Goal: Task Accomplishment & Management: Manage account settings

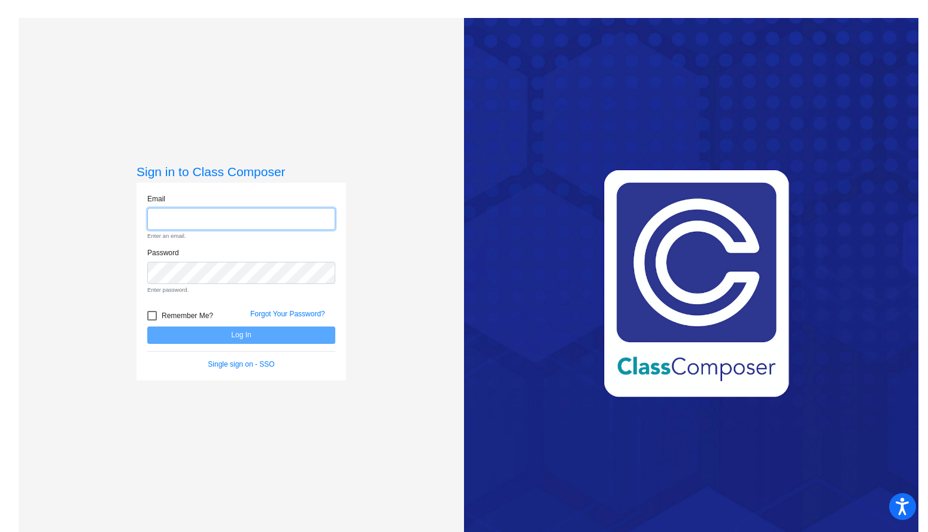
type input "[EMAIL_ADDRESS][DOMAIN_NAME]"
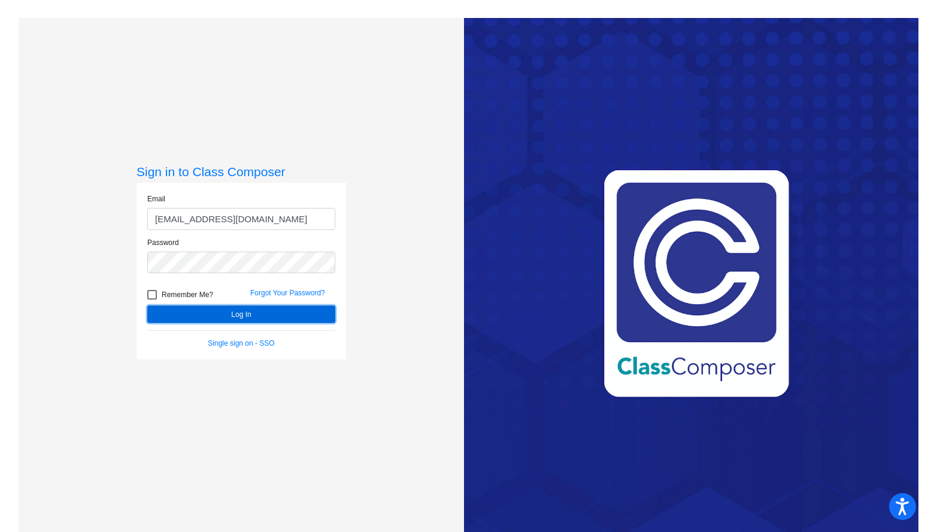
click at [257, 312] on button "Log In" at bounding box center [241, 313] width 188 height 17
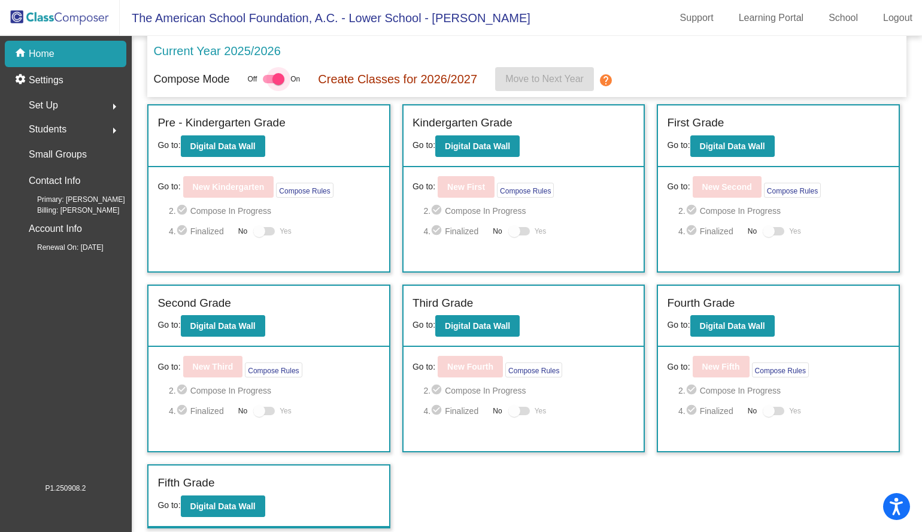
click at [272, 81] on div at bounding box center [274, 79] width 22 height 8
click at [269, 83] on input "checkbox" at bounding box center [268, 83] width 1 height 1
checkbox input "false"
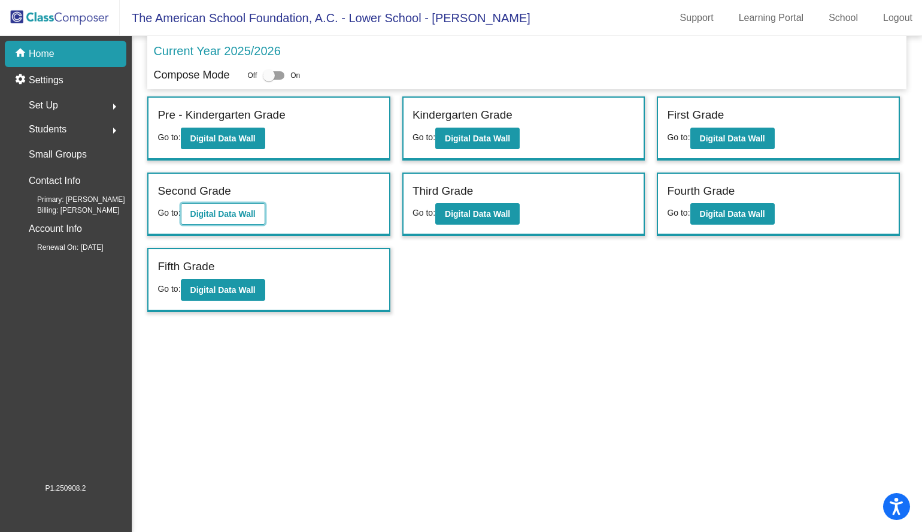
click at [236, 210] on b "Digital Data Wall" at bounding box center [222, 214] width 65 height 10
click at [63, 99] on div "Set Up arrow_right" at bounding box center [69, 105] width 114 height 24
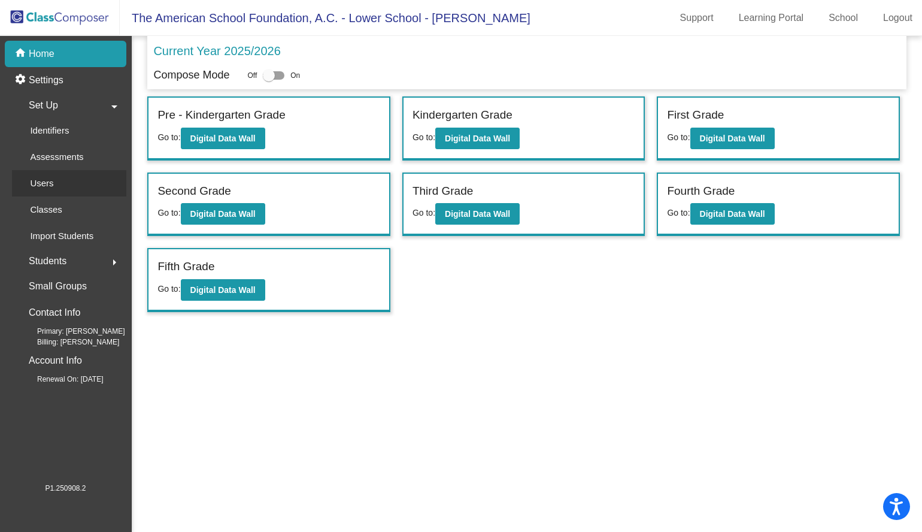
click at [54, 180] on div "Users" at bounding box center [37, 183] width 51 height 26
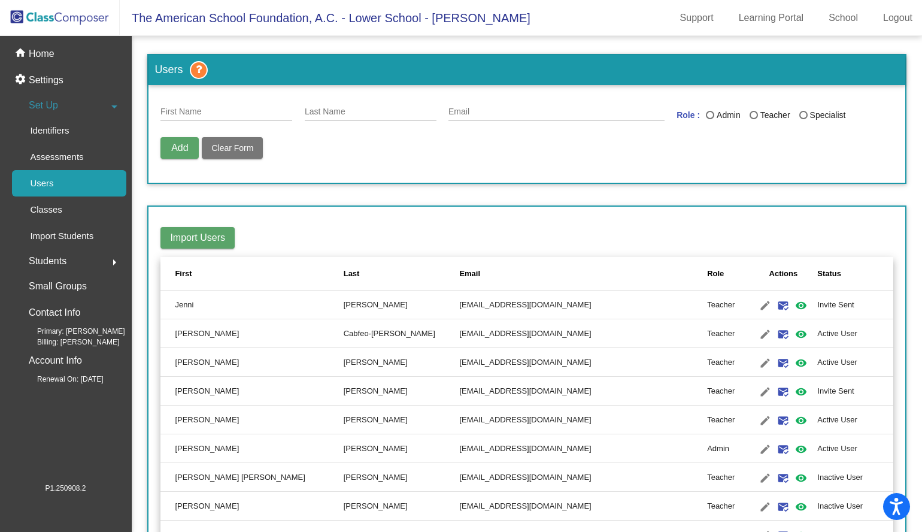
click at [801, 117] on div "Last Name" at bounding box center [803, 115] width 8 height 8
click at [803, 119] on input "Specialist" at bounding box center [803, 119] width 1 height 1
radio input "true"
click at [750, 275] on th "Actions" at bounding box center [784, 274] width 68 height 34
click at [817, 273] on div "Status" at bounding box center [829, 274] width 24 height 12
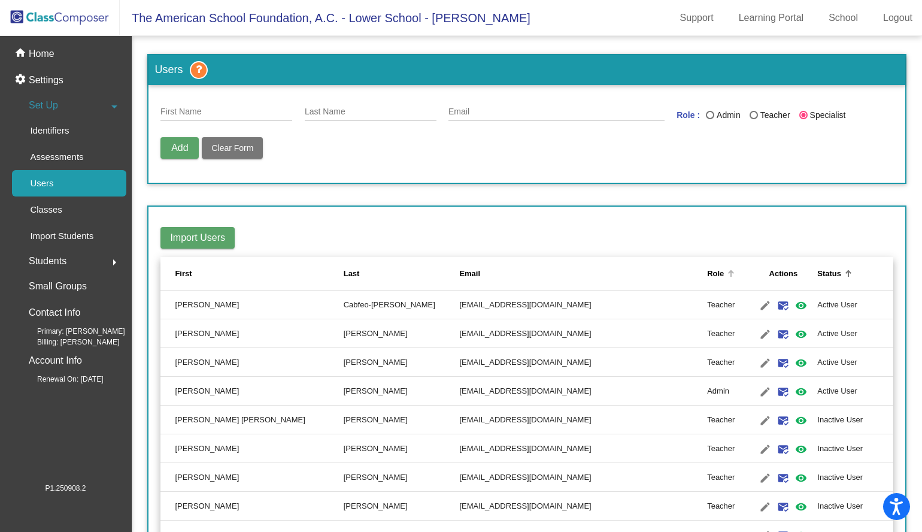
click at [707, 274] on div "Role" at bounding box center [715, 274] width 17 height 12
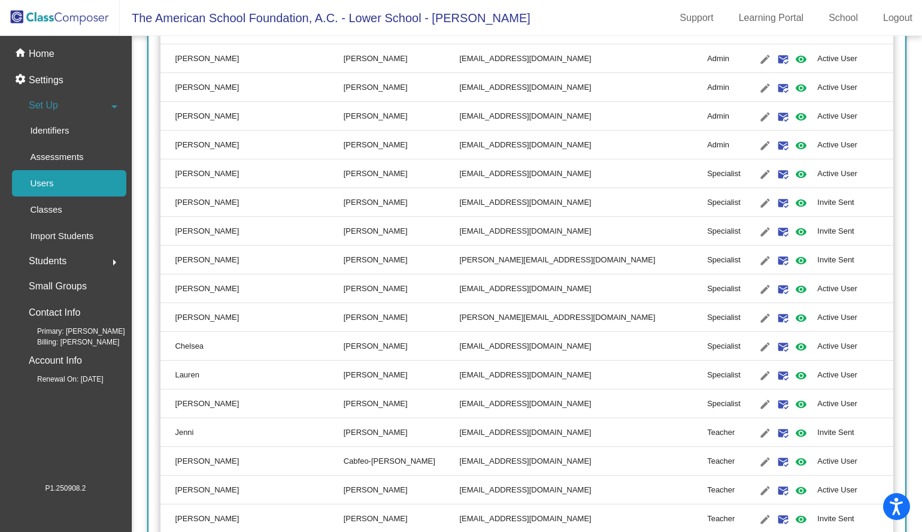
scroll to position [495, 0]
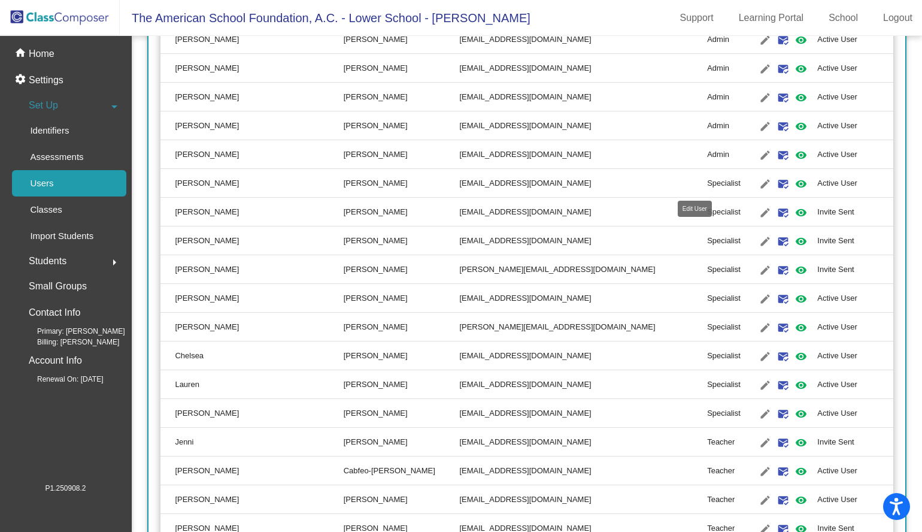
click at [758, 184] on mat-icon "edit" at bounding box center [765, 184] width 14 height 14
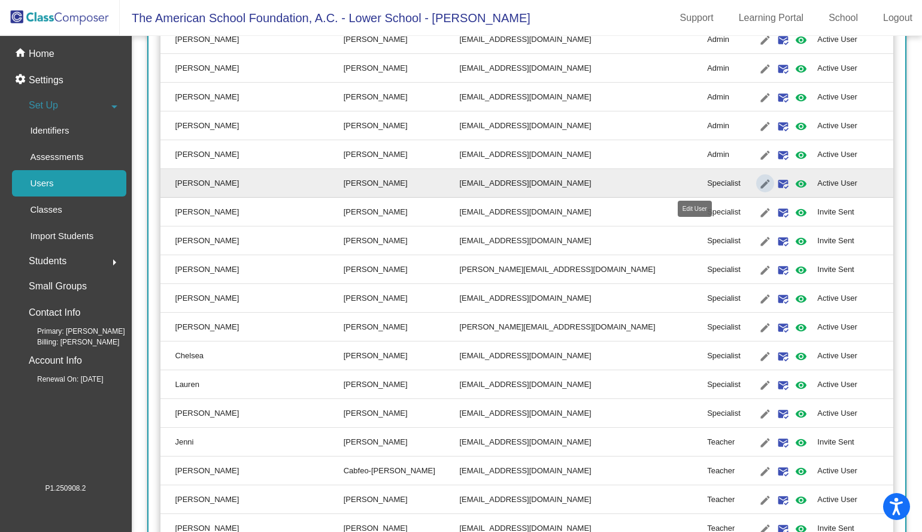
type input "[PERSON_NAME]"
type input "[EMAIL_ADDRESS][DOMAIN_NAME]"
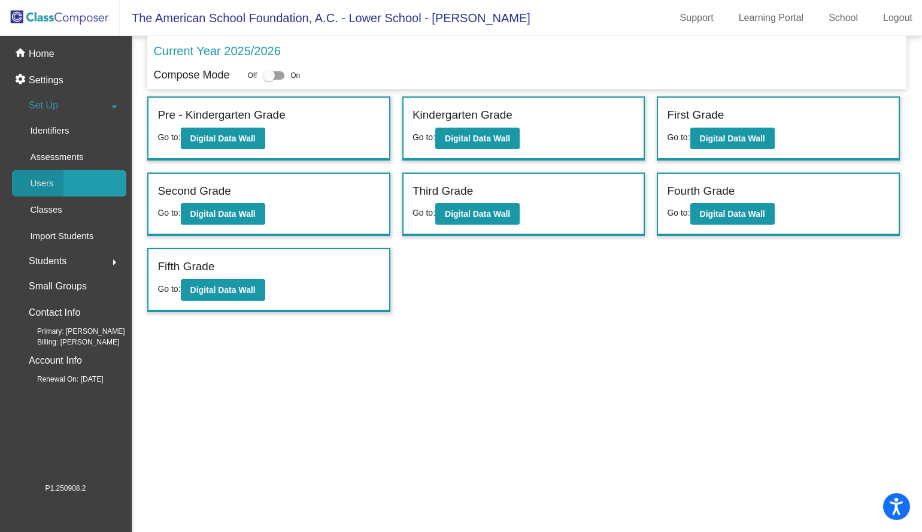
click at [57, 189] on div "Users" at bounding box center [37, 183] width 51 height 26
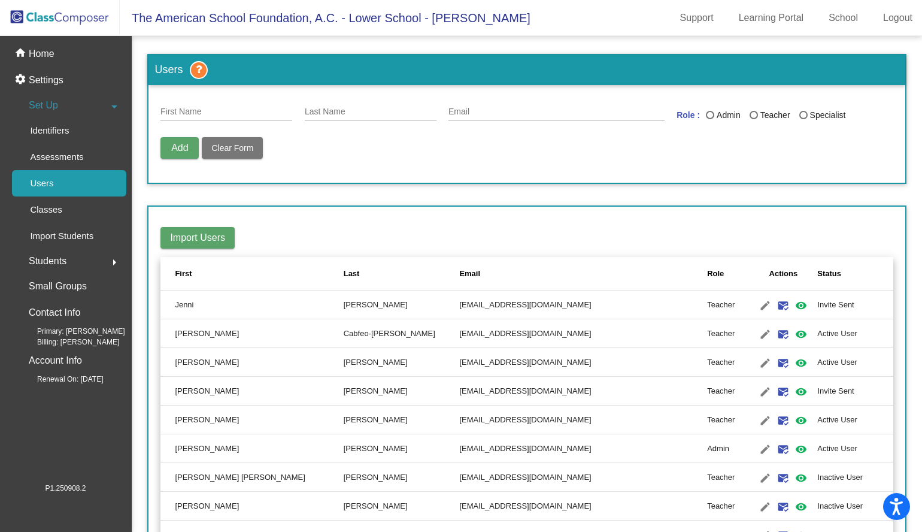
click at [707, 269] on div "Role" at bounding box center [728, 274] width 42 height 12
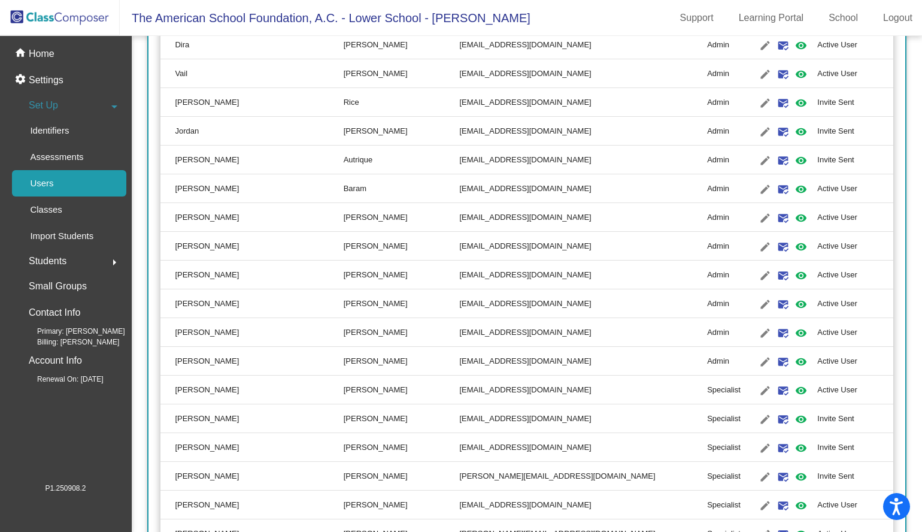
scroll to position [290, 0]
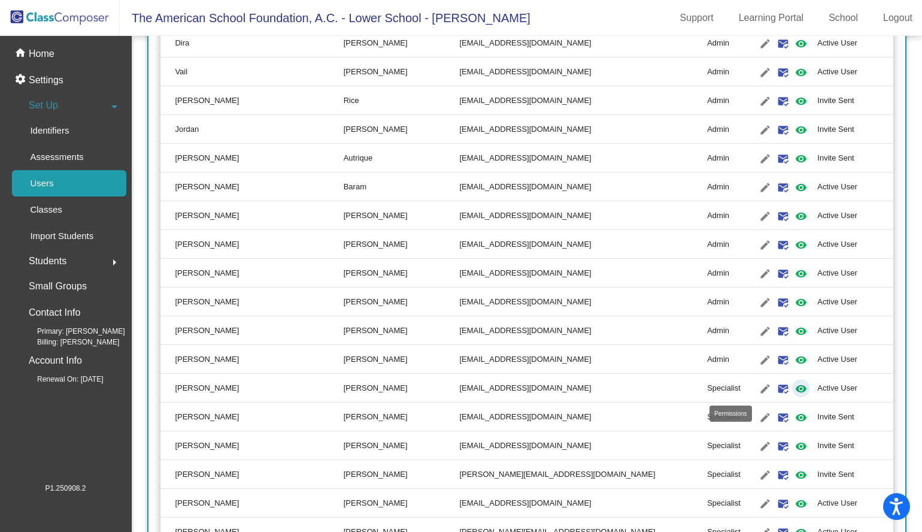
click at [794, 386] on mat-icon "visibility" at bounding box center [801, 388] width 14 height 14
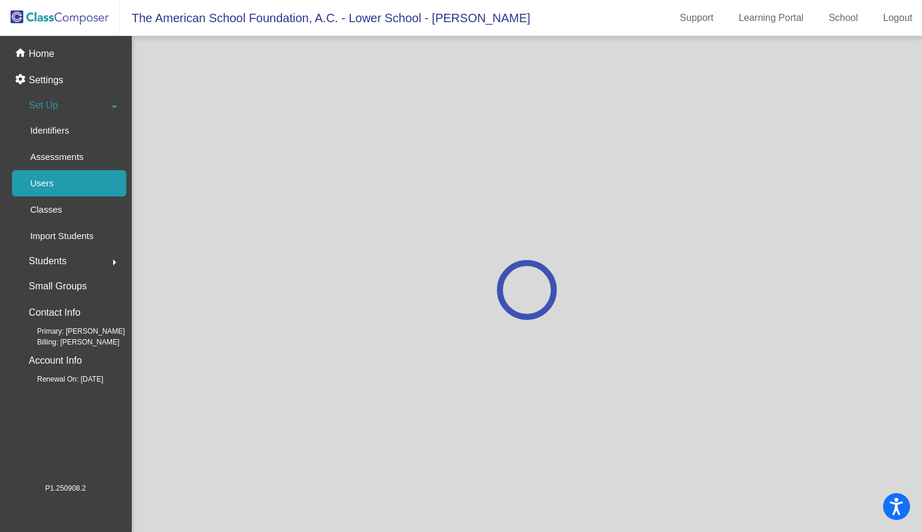
scroll to position [0, 0]
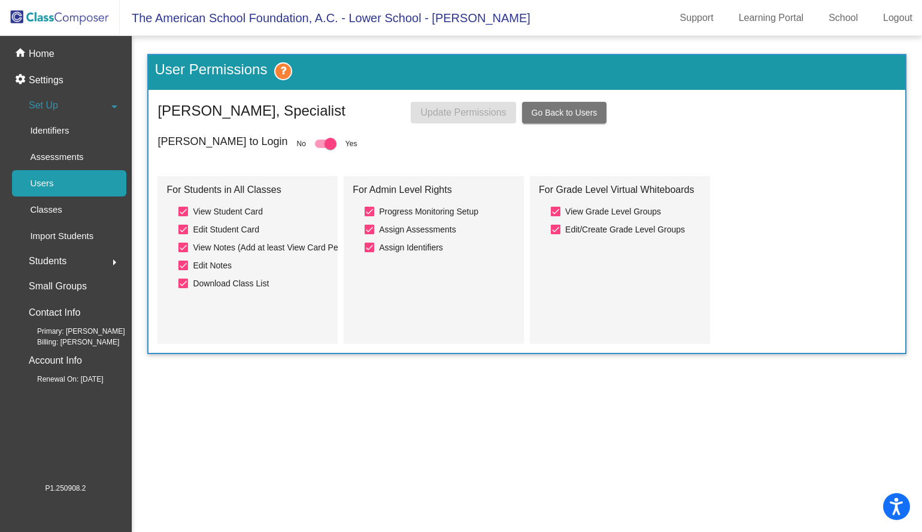
click at [371, 210] on div at bounding box center [370, 212] width 10 height 10
click at [369, 216] on input "Progress Monitoring Setup" at bounding box center [369, 216] width 1 height 1
checkbox input "false"
click at [375, 231] on label "Assign Assessments" at bounding box center [410, 229] width 91 height 14
click at [369, 234] on input "Assign Assessments" at bounding box center [369, 234] width 1 height 1
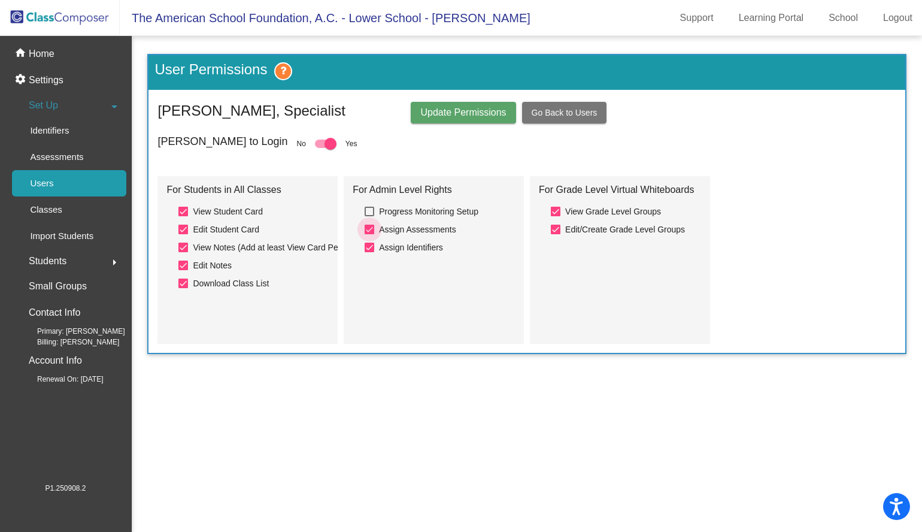
checkbox input "false"
click at [373, 257] on mat-checkbox "Assign Identifiers" at bounding box center [440, 249] width 150 height 18
click at [373, 245] on div at bounding box center [370, 247] width 10 height 10
click at [369, 252] on input "Assign Identifiers" at bounding box center [369, 252] width 1 height 1
checkbox input "false"
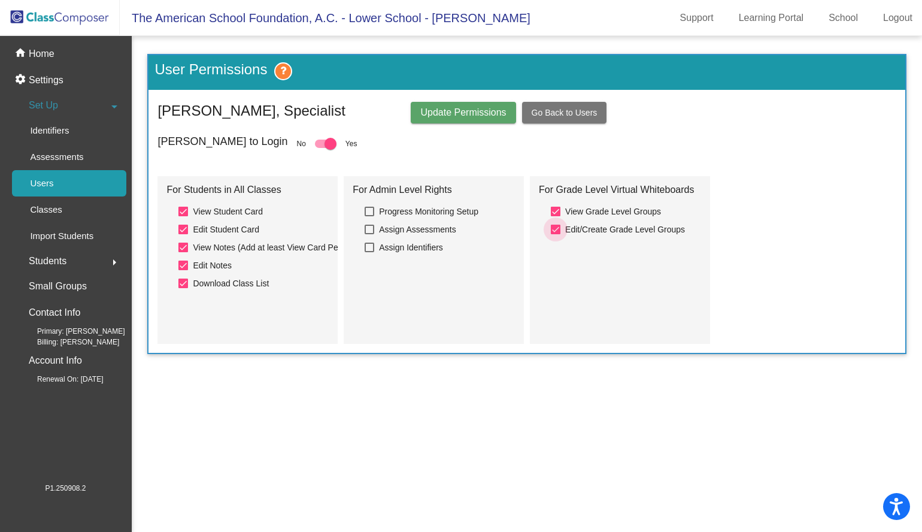
click at [556, 229] on div at bounding box center [556, 230] width 10 height 10
click at [556, 234] on input "Edit/Create Grade Level Groups" at bounding box center [555, 234] width 1 height 1
checkbox input "false"
click at [460, 116] on span "Update Permissions" at bounding box center [463, 112] width 86 height 10
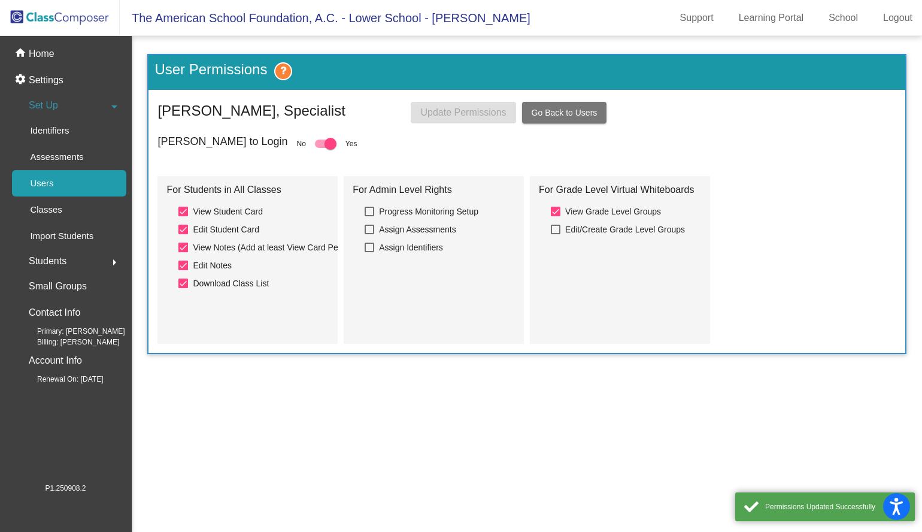
click at [557, 114] on span "Go Back to Users" at bounding box center [565, 113] width 66 height 10
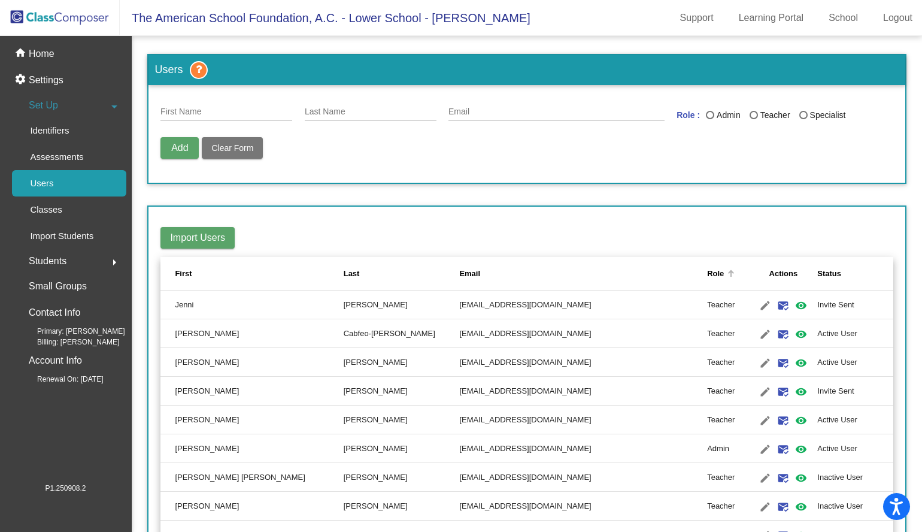
click at [707, 272] on div "Role" at bounding box center [715, 274] width 17 height 12
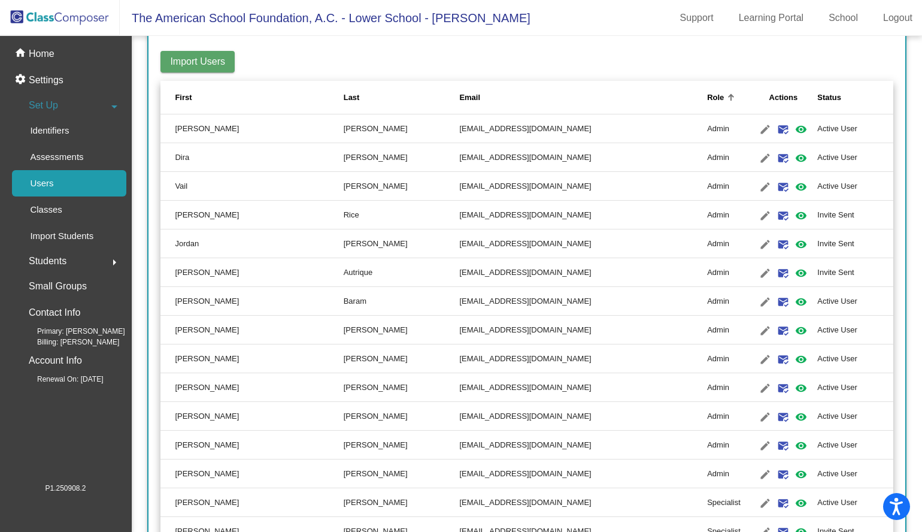
scroll to position [334, 0]
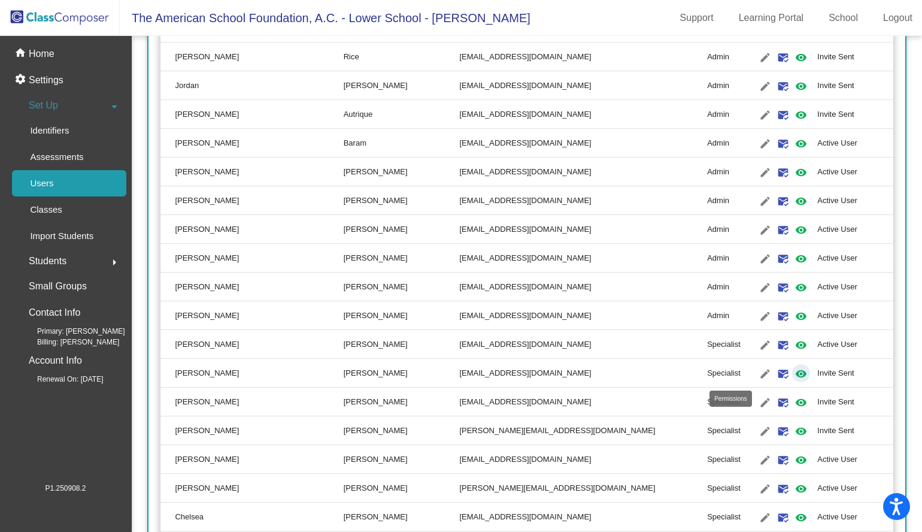
click at [794, 374] on mat-icon "visibility" at bounding box center [801, 373] width 14 height 14
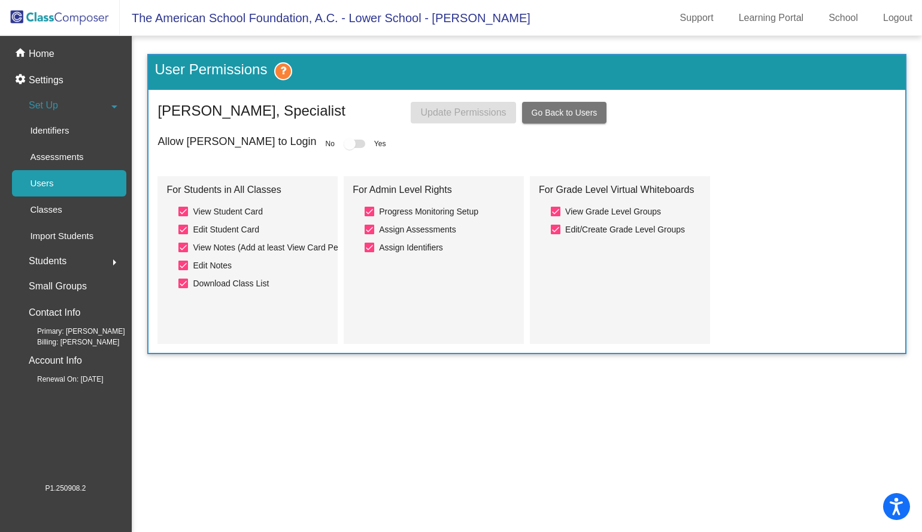
click at [368, 211] on div at bounding box center [370, 212] width 10 height 10
click at [369, 216] on input "Progress Monitoring Setup" at bounding box center [369, 216] width 1 height 1
checkbox input "false"
click at [372, 227] on div at bounding box center [370, 230] width 10 height 10
click at [369, 234] on input "Assign Assessments" at bounding box center [369, 234] width 1 height 1
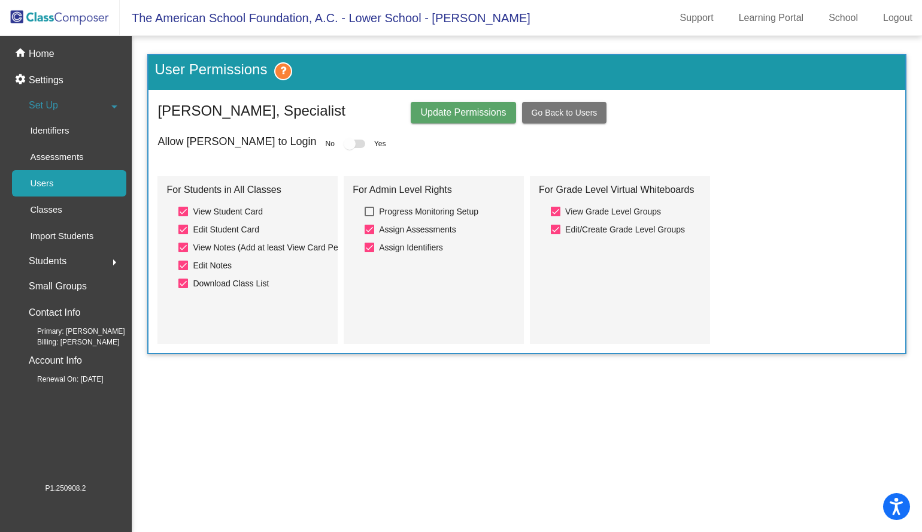
checkbox input "false"
click at [370, 247] on div at bounding box center [370, 247] width 10 height 10
click at [369, 252] on input "Assign Identifiers" at bounding box center [369, 252] width 1 height 1
checkbox input "false"
click at [556, 228] on div at bounding box center [556, 230] width 10 height 10
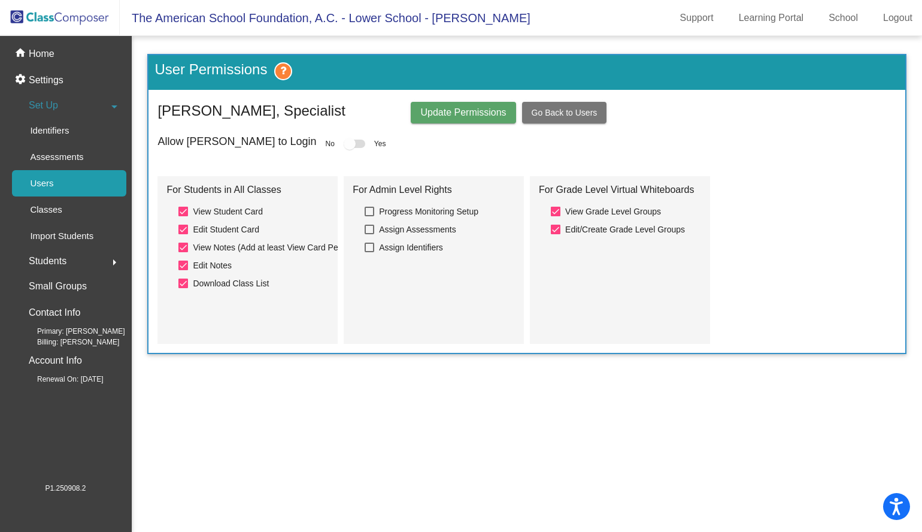
click at [556, 234] on input "Edit/Create Grade Level Groups" at bounding box center [555, 234] width 1 height 1
checkbox input "false"
click at [456, 108] on span "Update Permissions" at bounding box center [463, 112] width 86 height 10
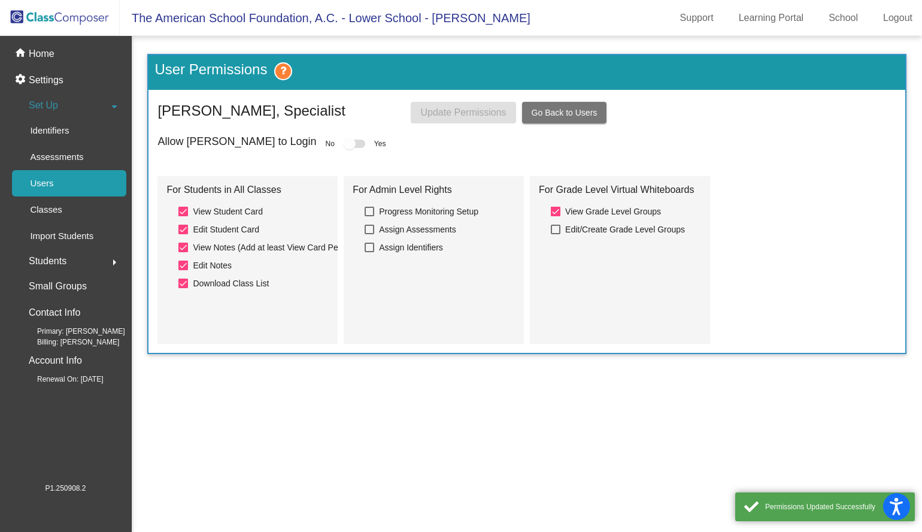
click at [344, 146] on div at bounding box center [350, 144] width 12 height 12
click at [548, 117] on span "Go Back to Users" at bounding box center [565, 113] width 66 height 10
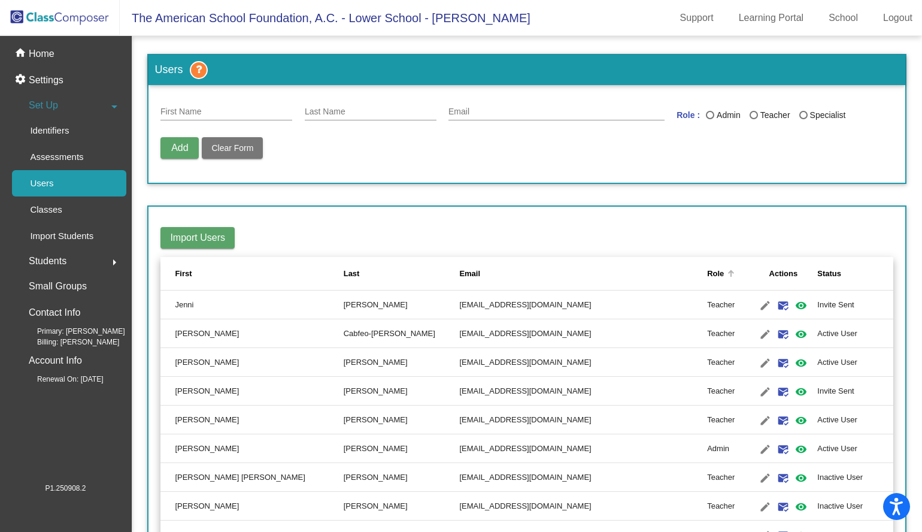
click at [707, 271] on div "Role" at bounding box center [715, 274] width 17 height 12
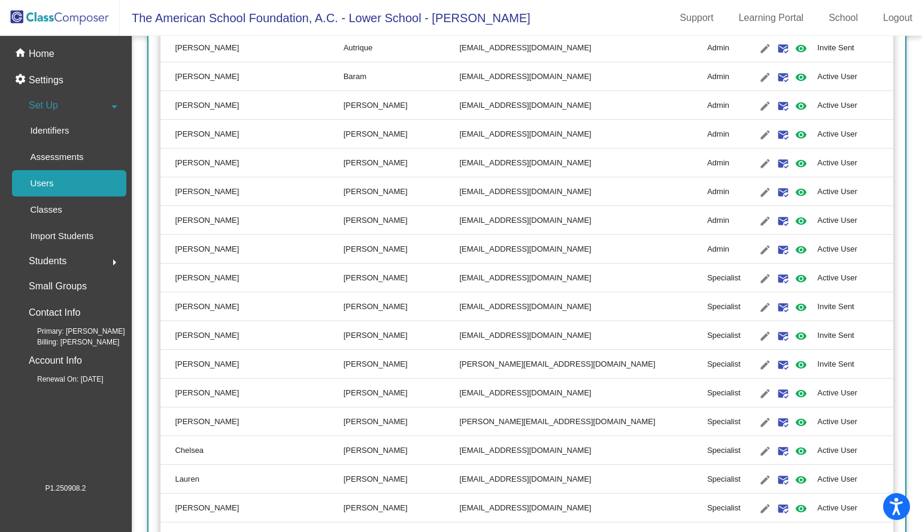
scroll to position [421, 0]
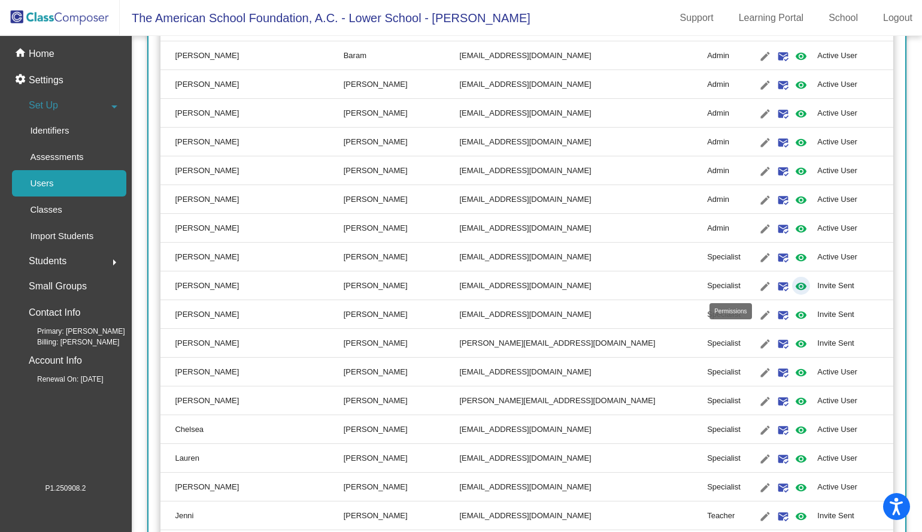
click at [794, 286] on mat-icon "visibility" at bounding box center [801, 286] width 14 height 14
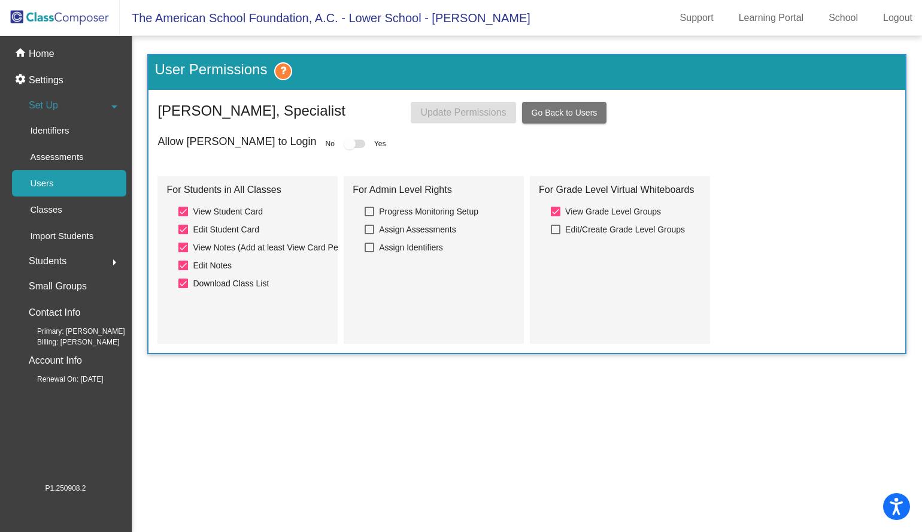
click at [344, 148] on div at bounding box center [350, 144] width 12 height 12
click at [344, 145] on div at bounding box center [350, 144] width 12 height 12
drag, startPoint x: 303, startPoint y: 145, endPoint x: 321, endPoint y: 145, distance: 18.0
click at [321, 145] on div "Allow [PERSON_NAME] to Login No Yes" at bounding box center [526, 143] width 738 height 17
click at [344, 145] on div at bounding box center [350, 144] width 12 height 12
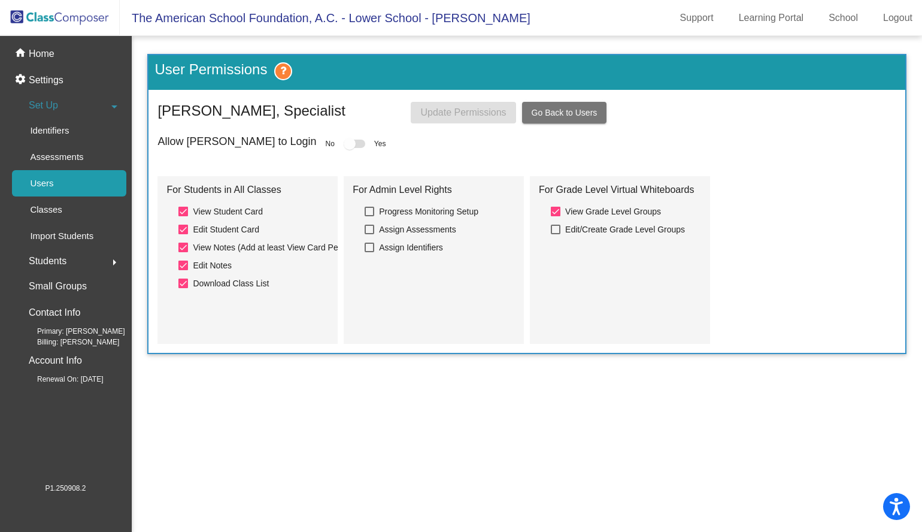
click at [344, 145] on div at bounding box center [350, 144] width 12 height 12
click at [529, 106] on button "Go Back to Users" at bounding box center [564, 113] width 85 height 22
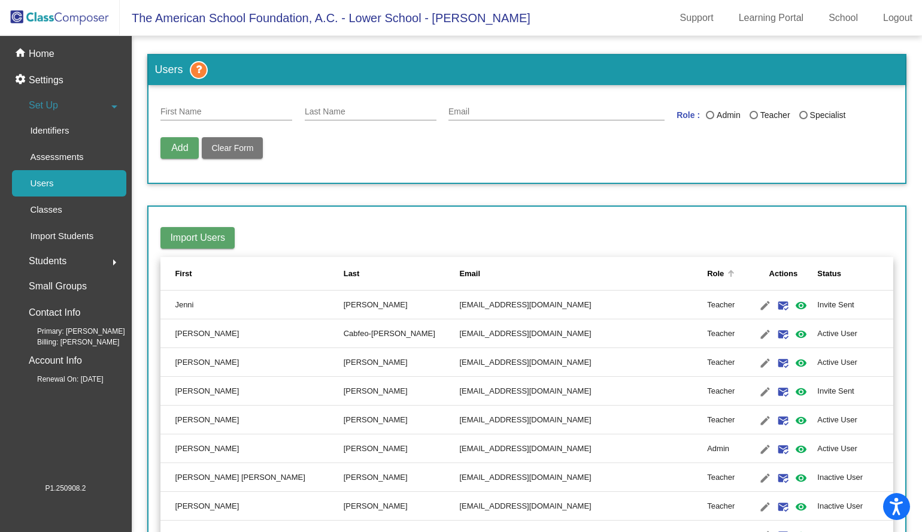
click at [707, 267] on th "Role" at bounding box center [728, 274] width 42 height 34
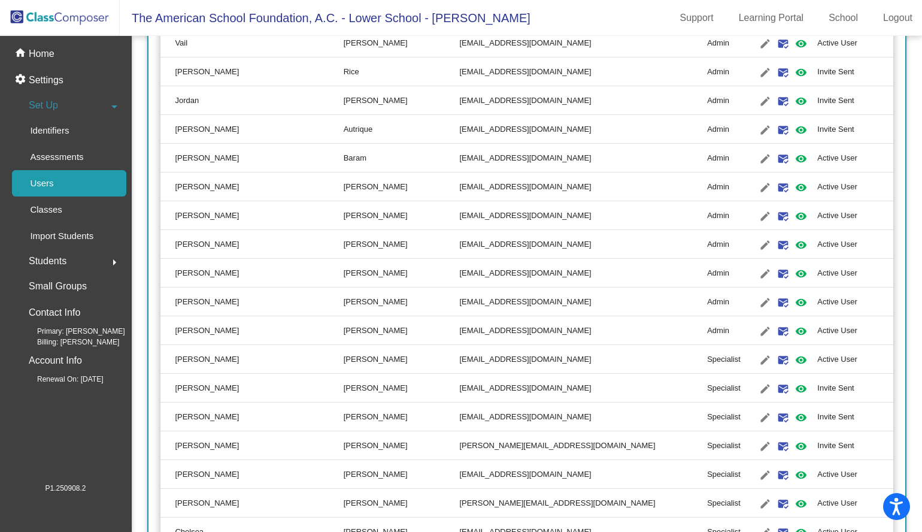
scroll to position [333, 0]
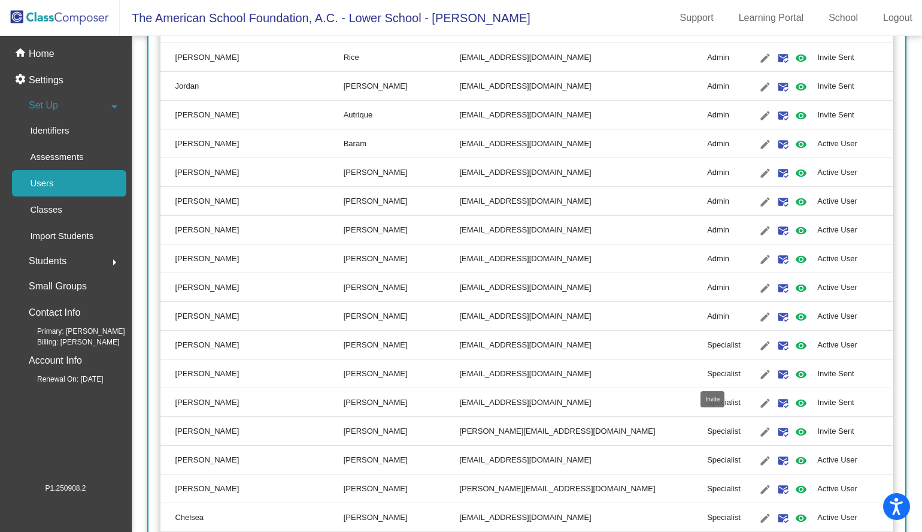
click at [776, 374] on mat-icon "mark_email_read" at bounding box center [783, 374] width 14 height 14
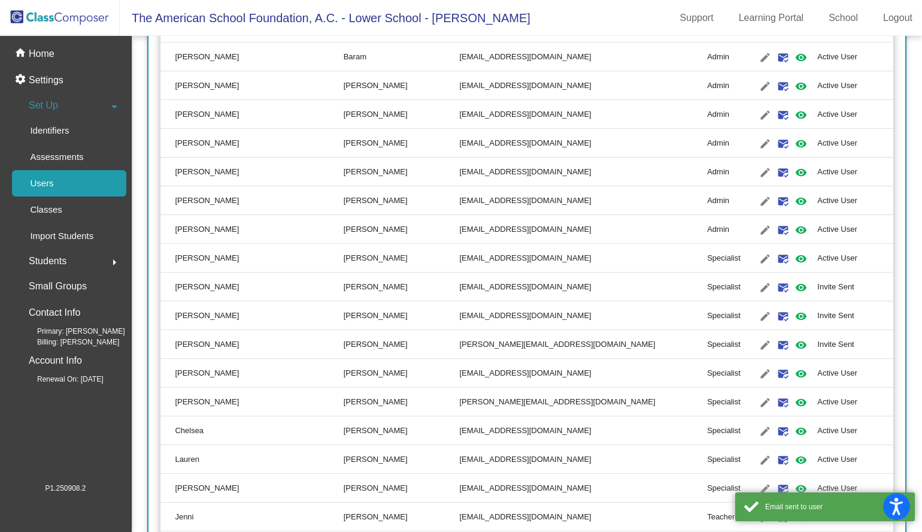
scroll to position [421, 0]
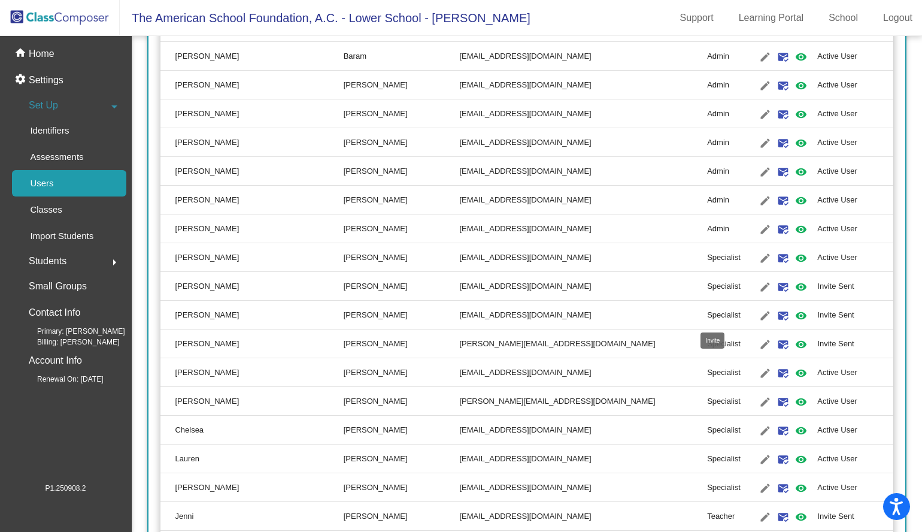
click at [776, 312] on mat-icon "mark_email_read" at bounding box center [783, 315] width 14 height 14
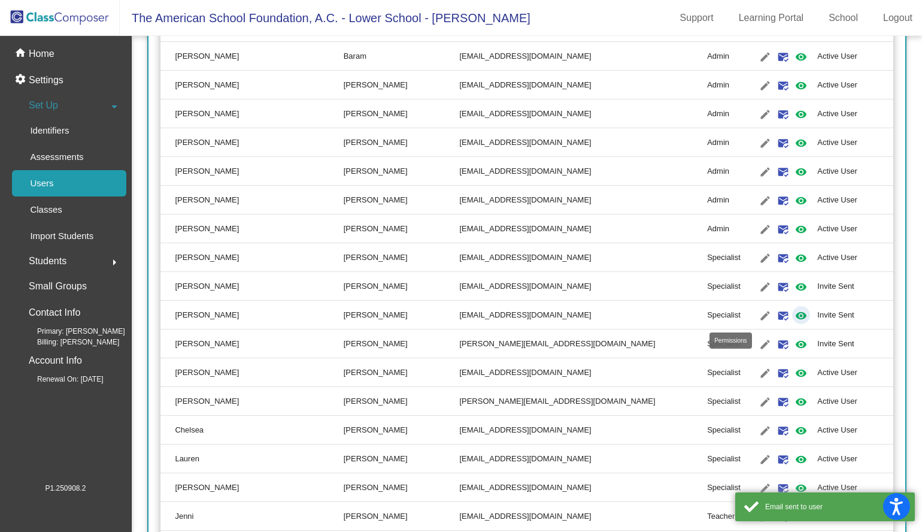
click at [794, 316] on mat-icon "visibility" at bounding box center [801, 315] width 14 height 14
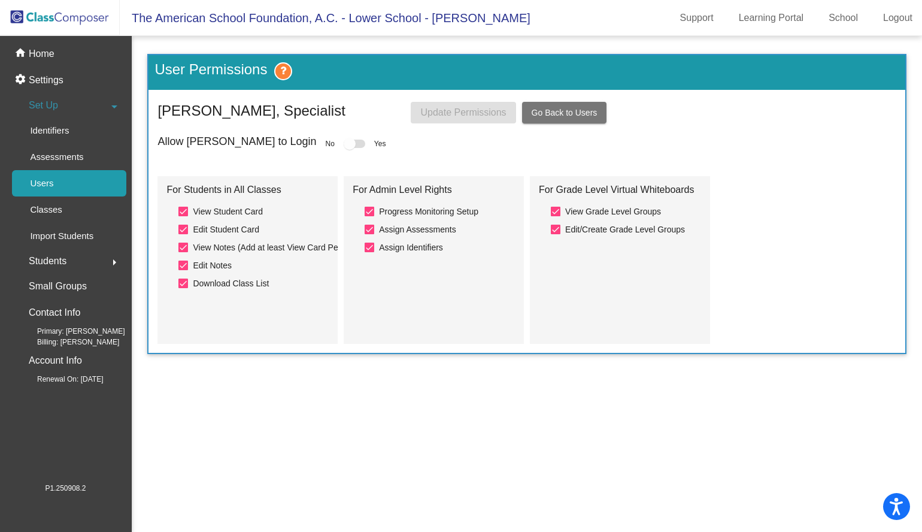
click at [367, 214] on div at bounding box center [370, 212] width 10 height 10
click at [369, 216] on input "Progress Monitoring Setup" at bounding box center [369, 216] width 1 height 1
checkbox input "false"
click at [369, 230] on div at bounding box center [370, 230] width 10 height 10
click at [369, 234] on input "Assign Assessments" at bounding box center [369, 234] width 1 height 1
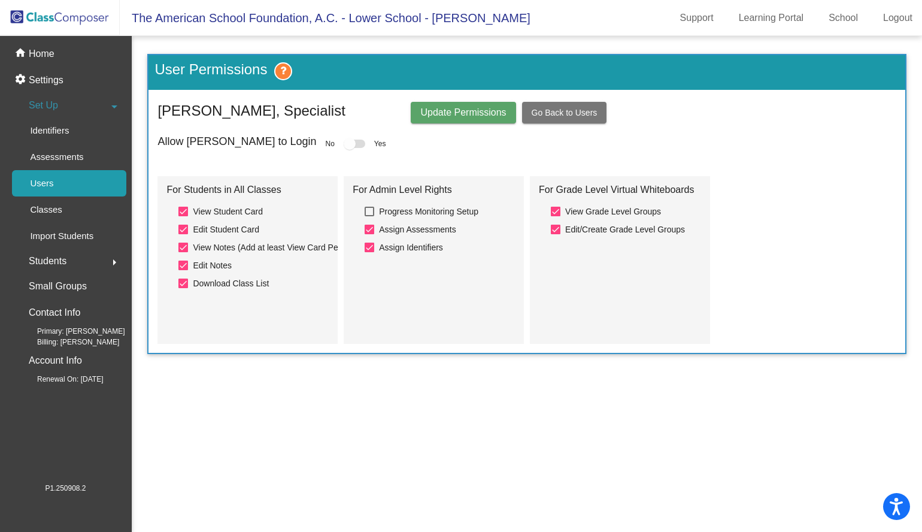
checkbox input "false"
click at [369, 245] on div at bounding box center [370, 247] width 10 height 10
click at [369, 252] on input "Assign Identifiers" at bounding box center [369, 252] width 1 height 1
checkbox input "false"
click at [555, 230] on div at bounding box center [556, 230] width 10 height 10
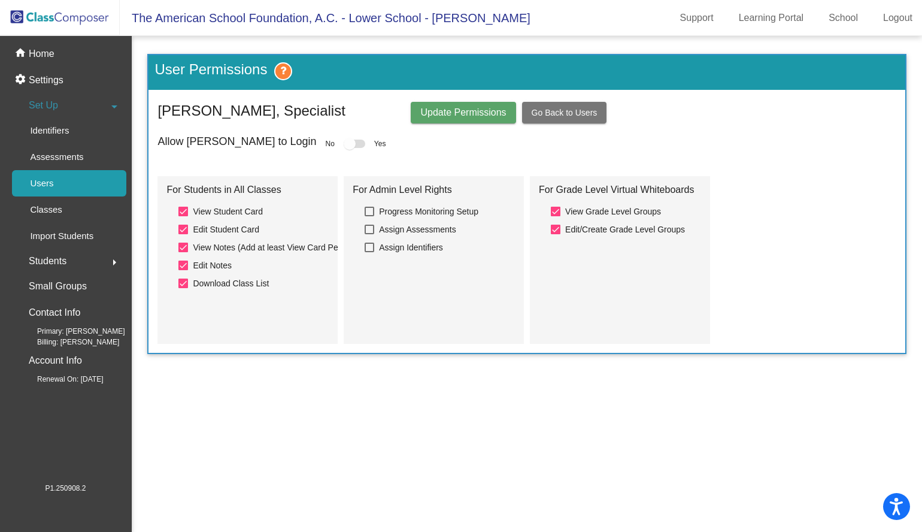
click at [555, 234] on input "Edit/Create Grade Level Groups" at bounding box center [555, 234] width 1 height 1
checkbox input "false"
click at [448, 98] on div "User Permissions [PERSON_NAME], Specialist Update Permissions Go Back to Users …" at bounding box center [526, 204] width 759 height 300
click at [442, 109] on span "Update Permissions" at bounding box center [463, 112] width 86 height 10
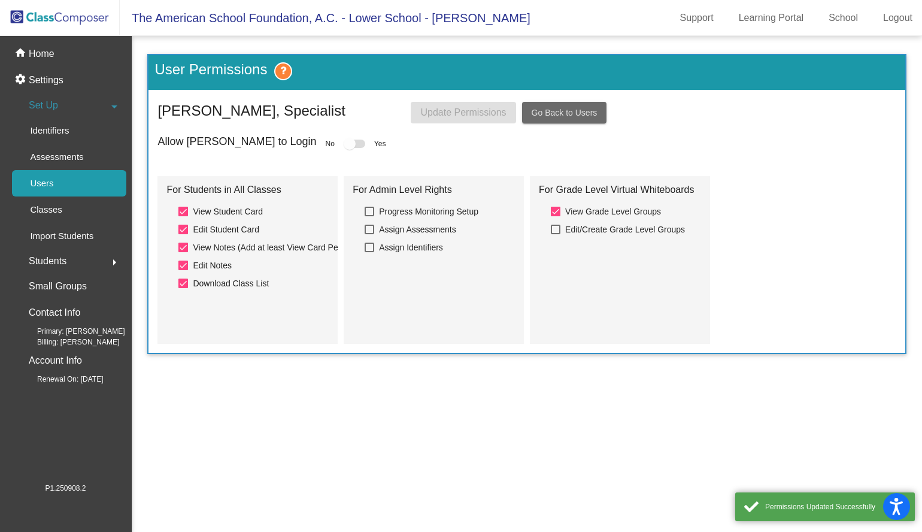
click at [561, 111] on span "Go Back to Users" at bounding box center [565, 113] width 66 height 10
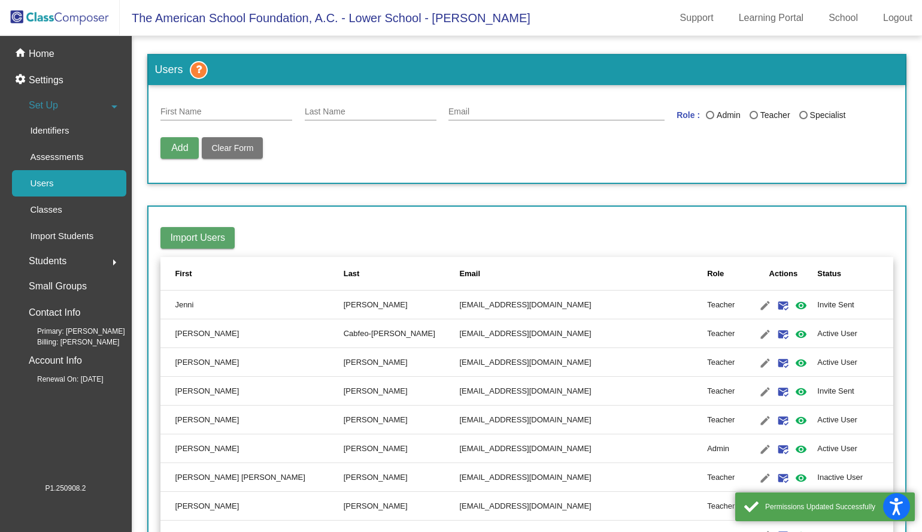
click at [707, 277] on div "Role" at bounding box center [715, 274] width 17 height 12
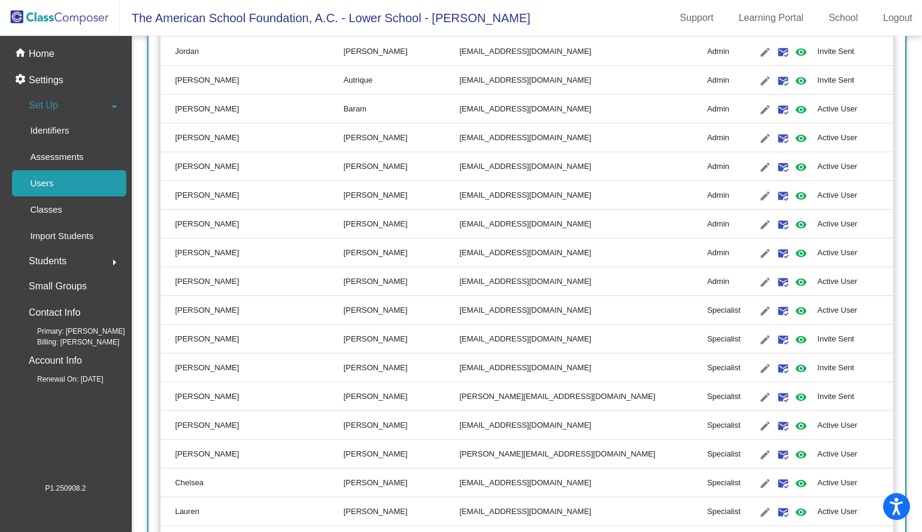
scroll to position [371, 0]
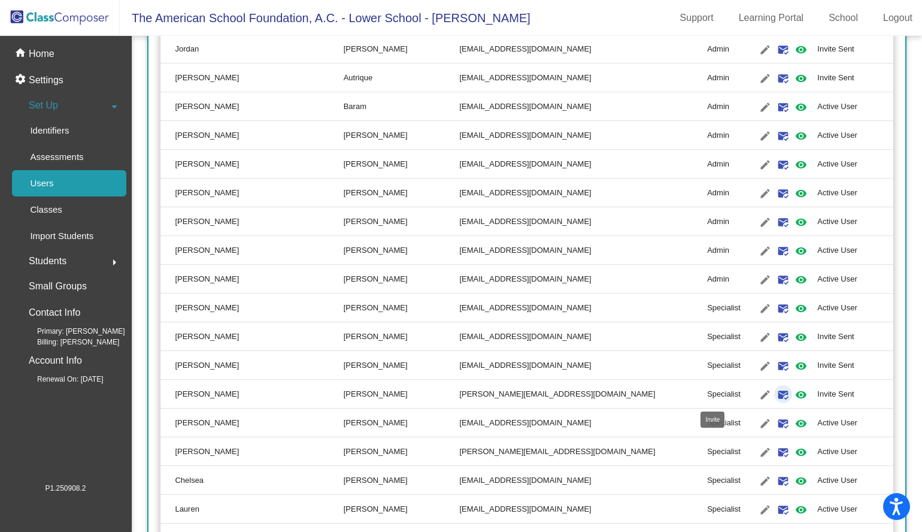
click at [776, 396] on mat-icon "mark_email_read" at bounding box center [783, 394] width 14 height 14
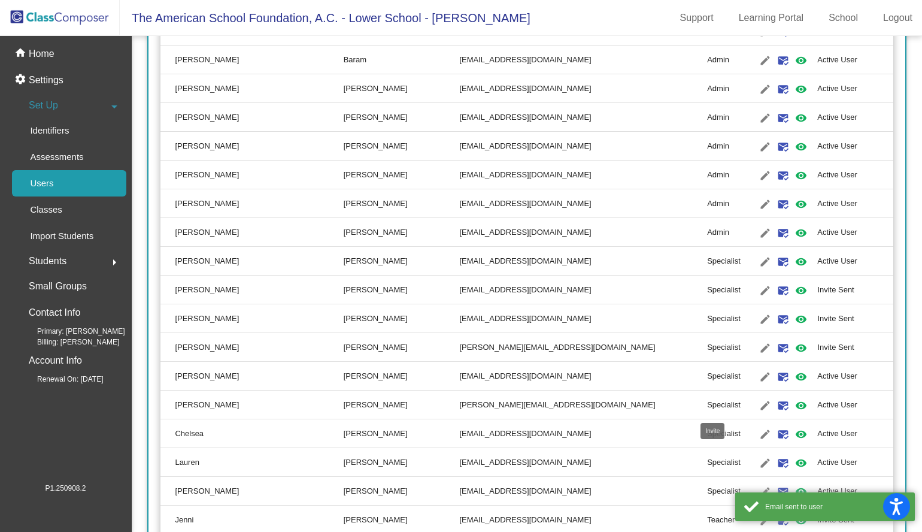
scroll to position [420, 0]
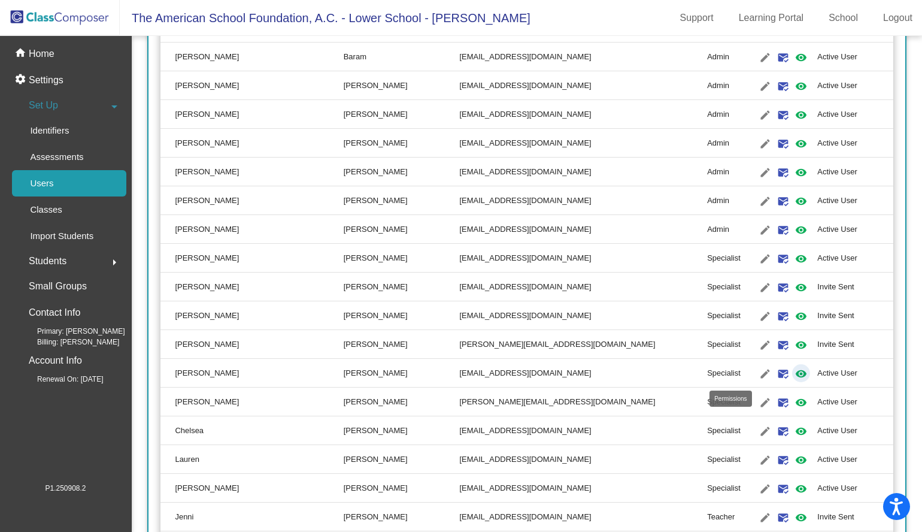
click at [794, 374] on mat-icon "visibility" at bounding box center [801, 373] width 14 height 14
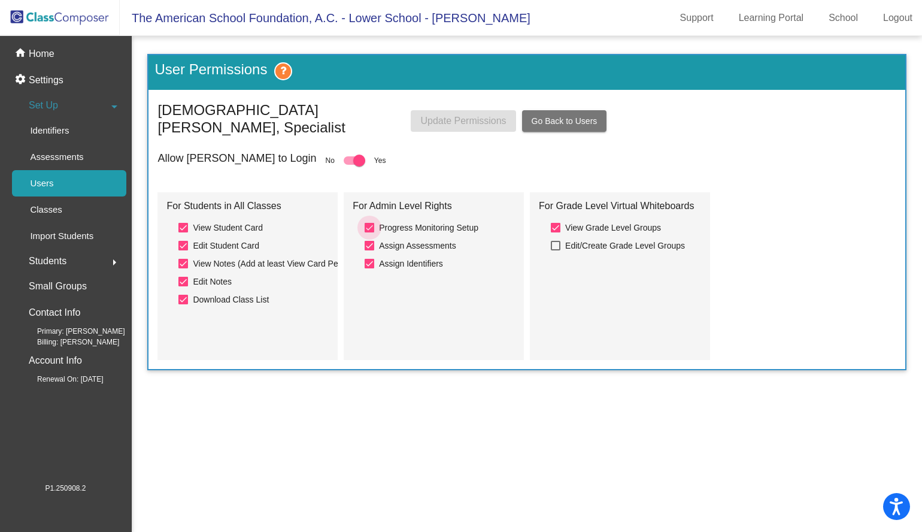
click at [367, 223] on div at bounding box center [370, 228] width 10 height 10
click at [369, 232] on input "Progress Monitoring Setup" at bounding box center [369, 232] width 1 height 1
checkbox input "false"
click at [367, 241] on div at bounding box center [370, 246] width 10 height 10
click at [369, 250] on input "Assign Assessments" at bounding box center [369, 250] width 1 height 1
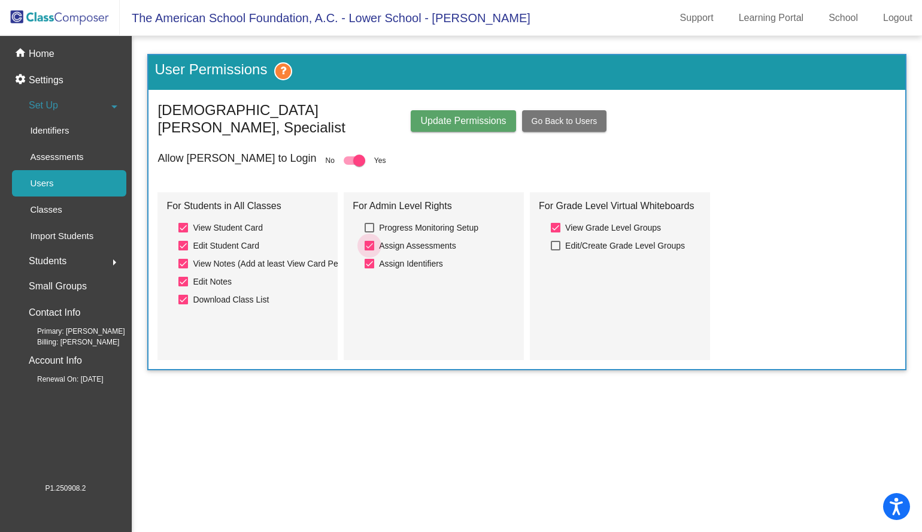
checkbox input "false"
click at [367, 259] on div at bounding box center [370, 264] width 10 height 10
click at [369, 268] on input "Assign Identifiers" at bounding box center [369, 268] width 1 height 1
checkbox input "false"
click at [478, 116] on span "Update Permissions" at bounding box center [463, 121] width 86 height 10
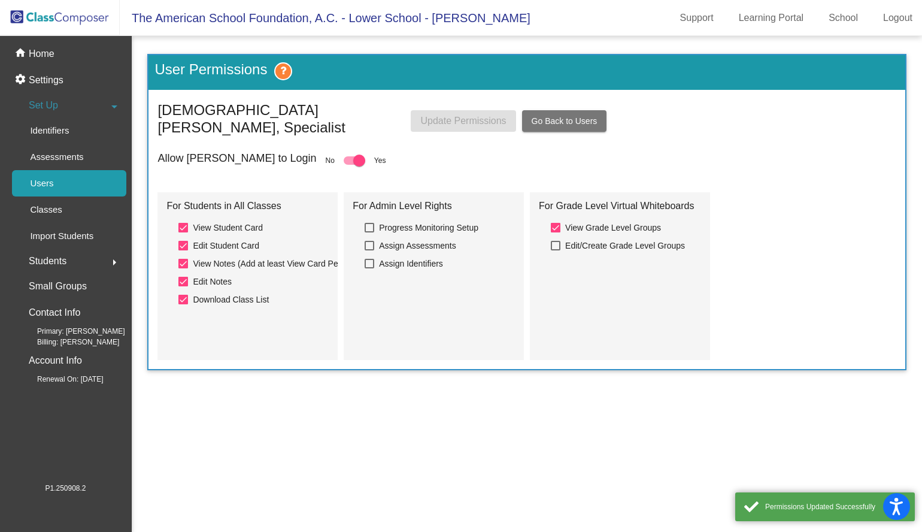
click at [582, 116] on span "Go Back to Users" at bounding box center [565, 121] width 66 height 10
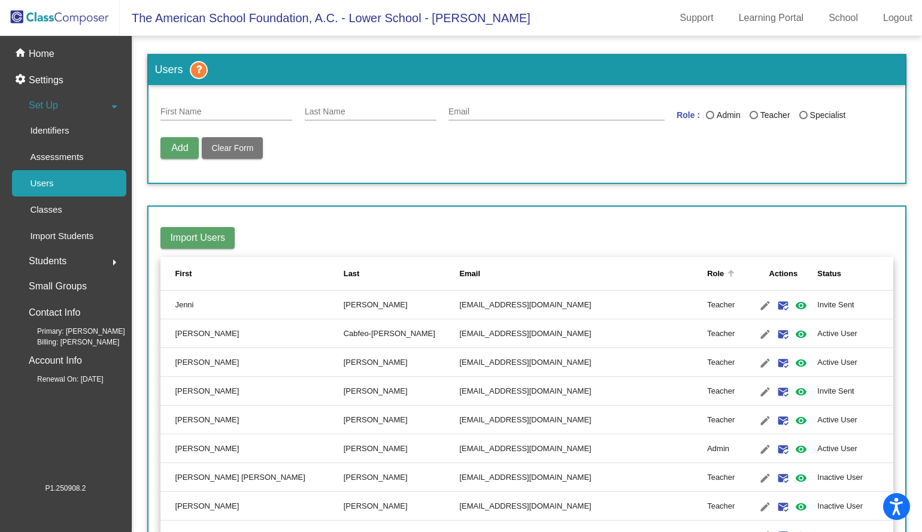
click at [707, 276] on div "Role" at bounding box center [715, 274] width 17 height 12
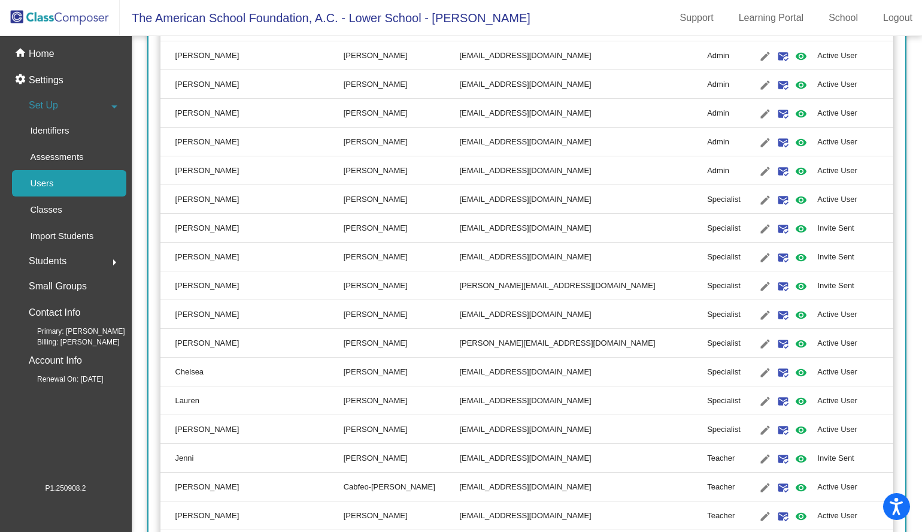
scroll to position [480, 0]
click at [794, 342] on mat-icon "visibility" at bounding box center [801, 342] width 14 height 14
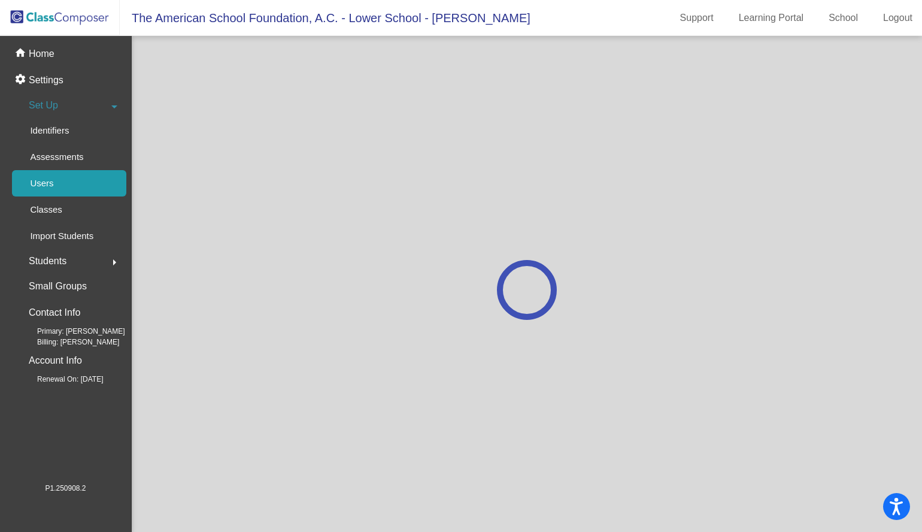
scroll to position [0, 0]
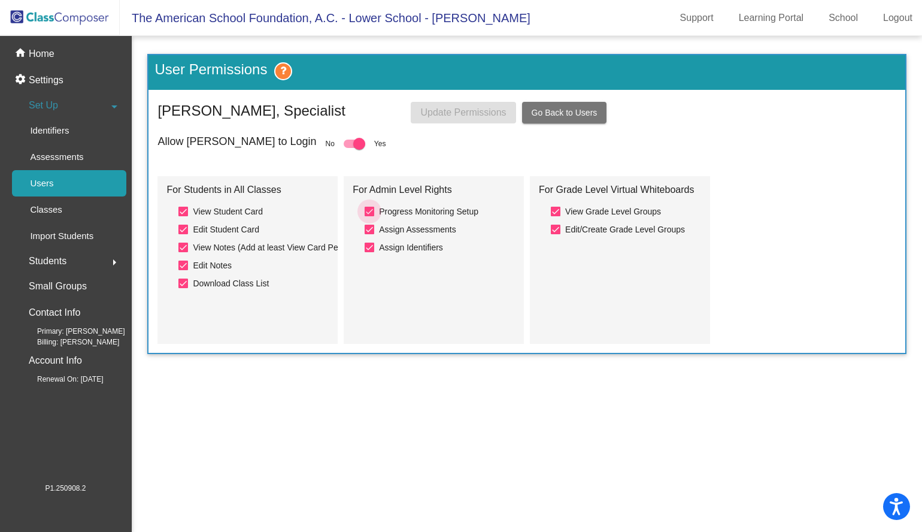
click at [370, 210] on div at bounding box center [370, 212] width 10 height 10
click at [369, 216] on input "Progress Monitoring Setup" at bounding box center [369, 216] width 1 height 1
checkbox input "false"
click at [370, 226] on div at bounding box center [370, 230] width 10 height 10
click at [369, 234] on input "Assign Assessments" at bounding box center [369, 234] width 1 height 1
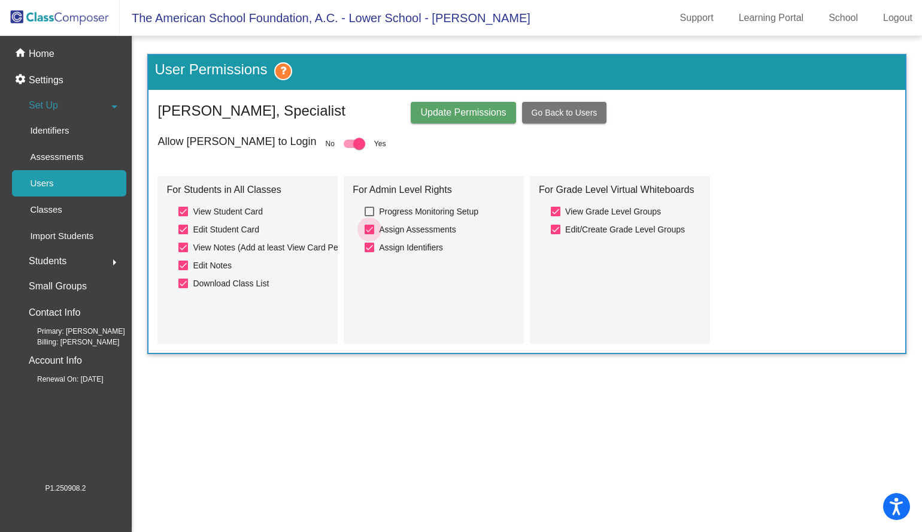
checkbox input "false"
click at [370, 245] on div at bounding box center [370, 247] width 10 height 10
click at [369, 252] on input "Assign Identifiers" at bounding box center [369, 252] width 1 height 1
checkbox input "false"
click at [556, 230] on div at bounding box center [556, 230] width 10 height 10
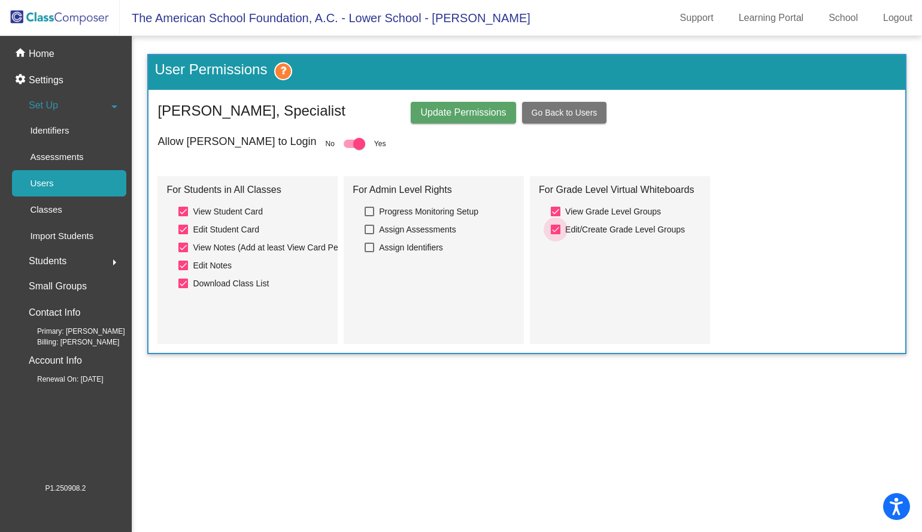
click at [556, 234] on input "Edit/Create Grade Level Groups" at bounding box center [555, 234] width 1 height 1
checkbox input "false"
click at [443, 111] on span "Update Permissions" at bounding box center [463, 112] width 86 height 10
click at [568, 119] on button "Go Back to Users" at bounding box center [564, 113] width 85 height 22
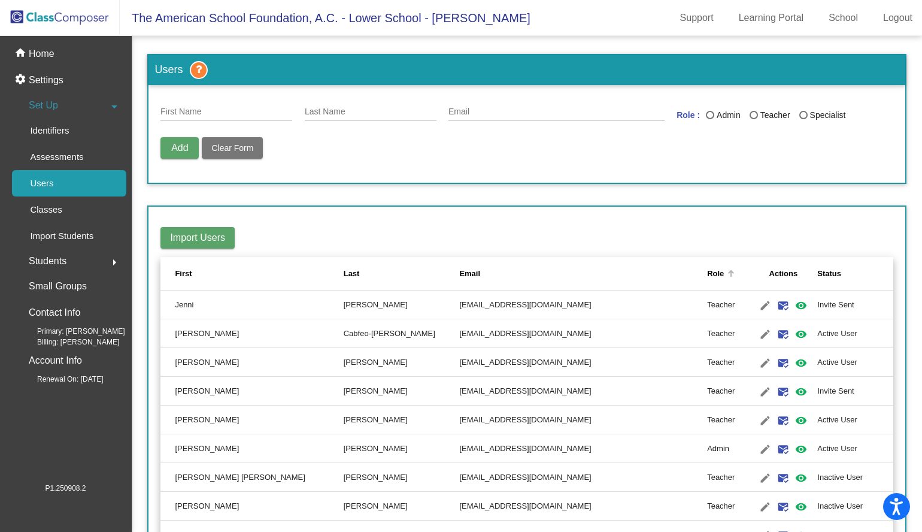
click at [707, 277] on div "Role" at bounding box center [715, 274] width 17 height 12
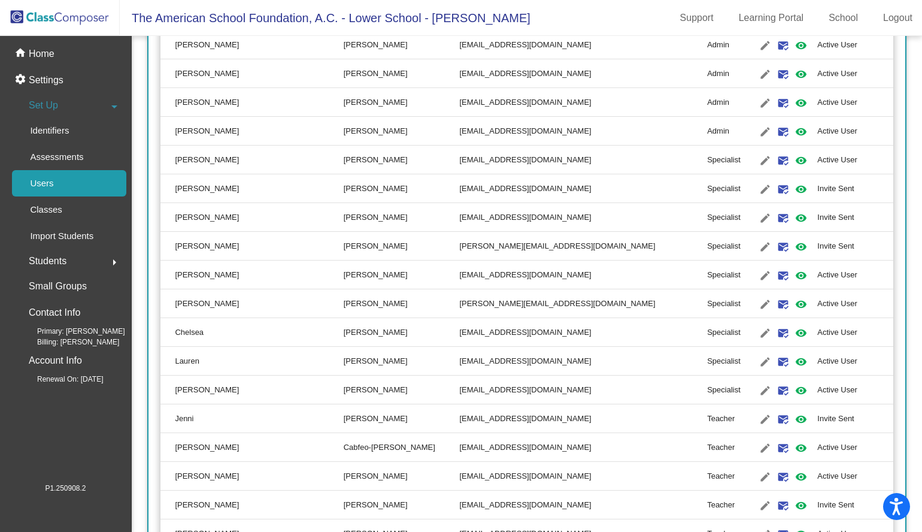
scroll to position [519, 0]
click at [794, 333] on mat-icon "visibility" at bounding box center [801, 332] width 14 height 14
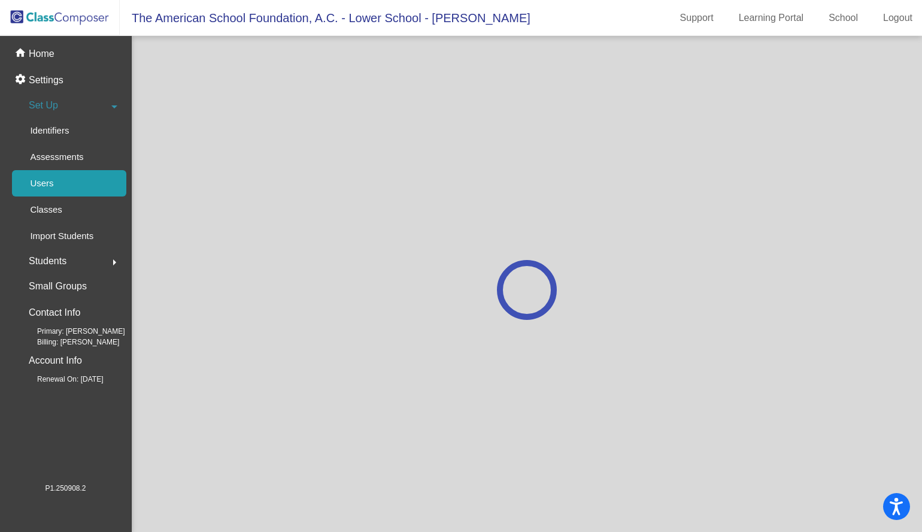
scroll to position [0, 0]
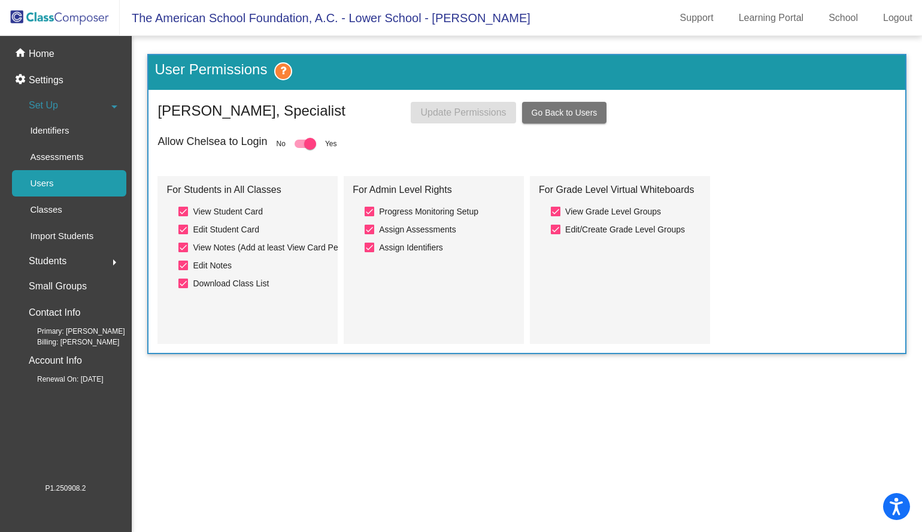
click at [560, 226] on div at bounding box center [556, 230] width 10 height 10
click at [556, 234] on input "Edit/Create Grade Level Groups" at bounding box center [555, 234] width 1 height 1
checkbox input "false"
click at [371, 241] on label "Assign Identifiers" at bounding box center [404, 247] width 78 height 14
click at [369, 252] on input "Assign Identifiers" at bounding box center [369, 252] width 1 height 1
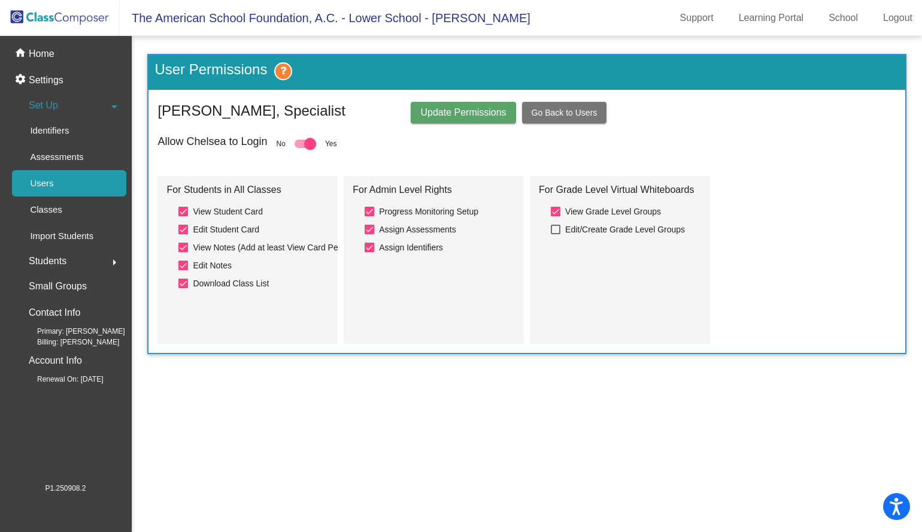
checkbox input "false"
click at [371, 225] on div at bounding box center [370, 230] width 10 height 10
click at [369, 234] on input "Assign Assessments" at bounding box center [369, 234] width 1 height 1
checkbox input "false"
click at [371, 211] on div at bounding box center [370, 212] width 10 height 10
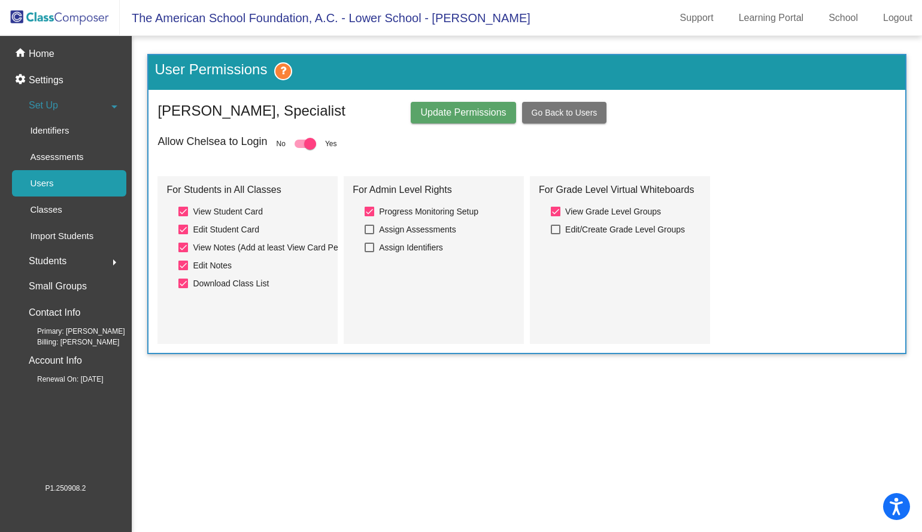
click at [369, 216] on input "Progress Monitoring Setup" at bounding box center [369, 216] width 1 height 1
checkbox input "false"
click at [476, 111] on span "Update Permissions" at bounding box center [463, 112] width 86 height 10
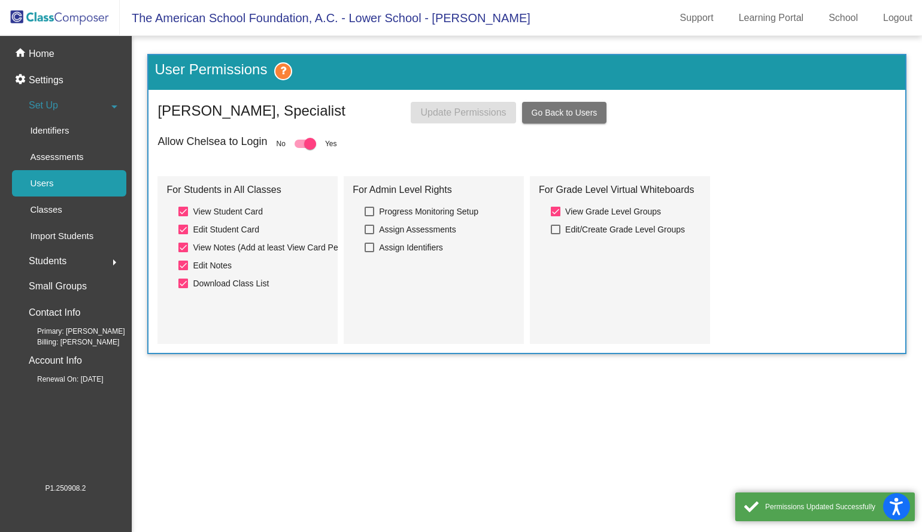
click at [538, 114] on span "Go Back to Users" at bounding box center [565, 113] width 66 height 10
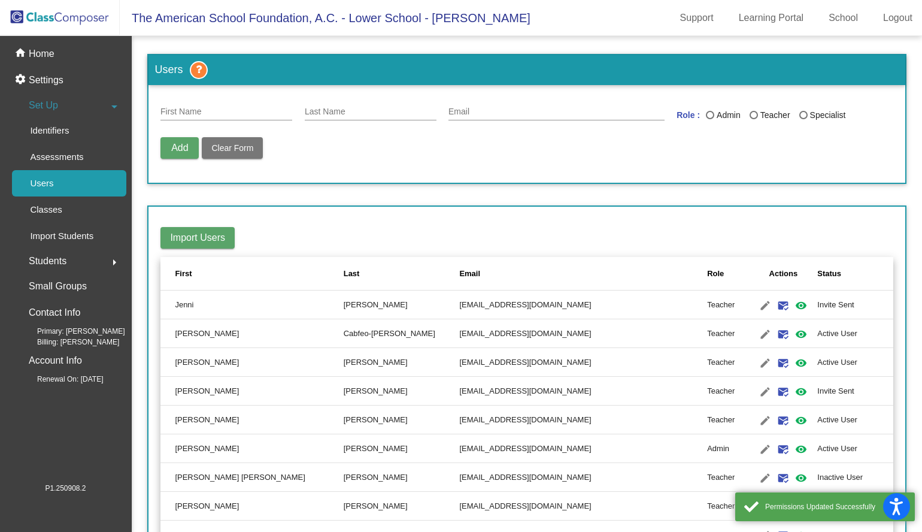
click at [707, 278] on div "Role" at bounding box center [728, 274] width 42 height 12
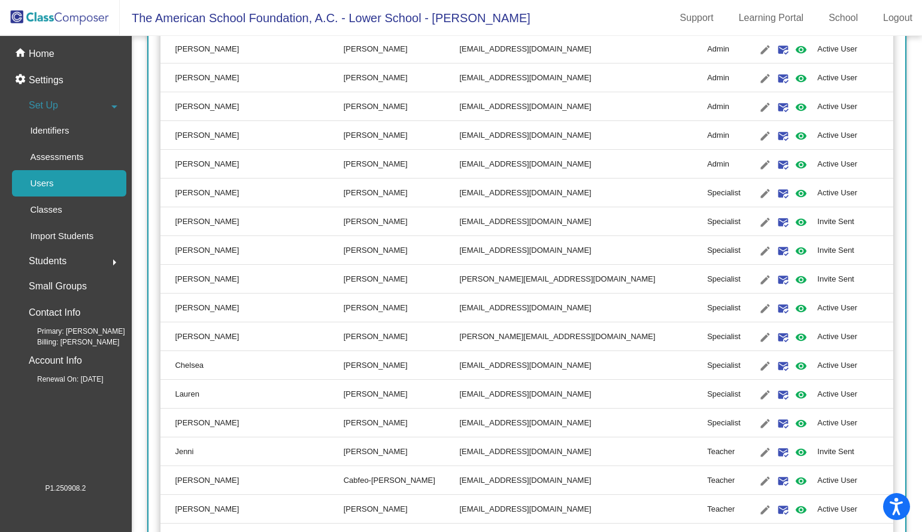
scroll to position [492, 0]
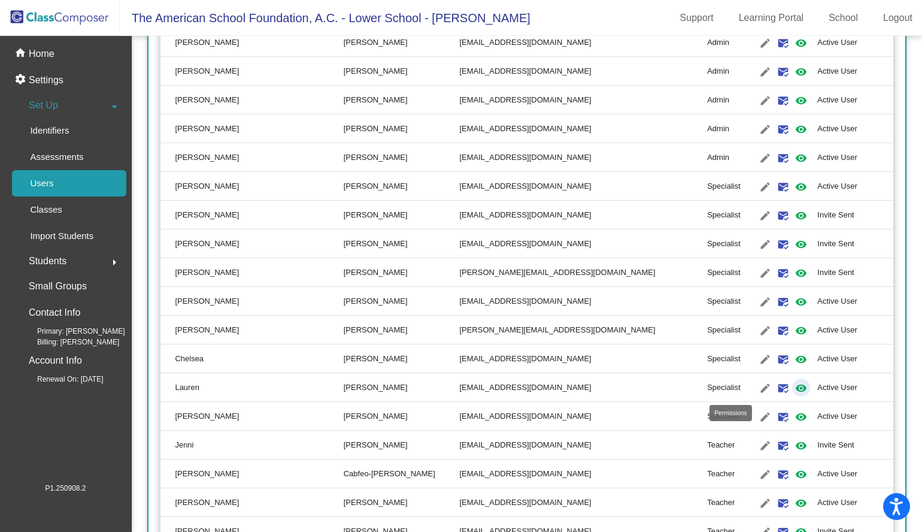
click at [794, 390] on mat-icon "visibility" at bounding box center [801, 388] width 14 height 14
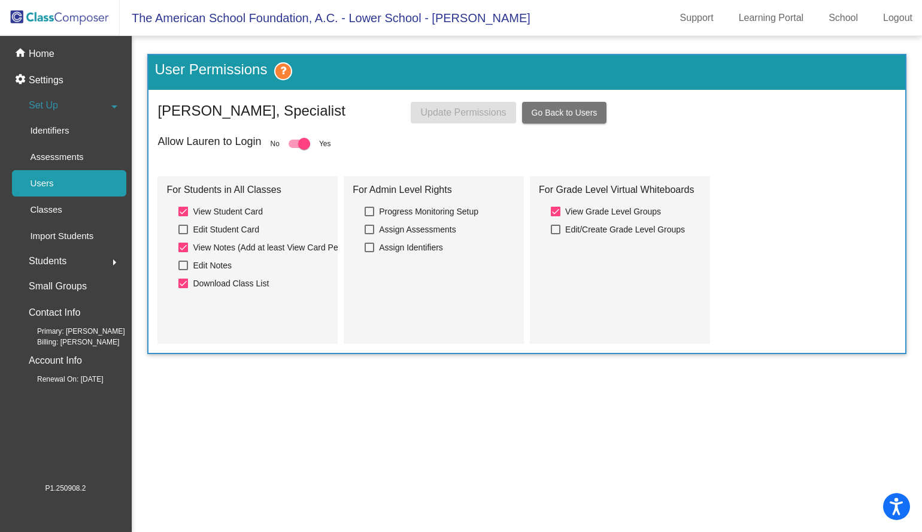
click at [186, 229] on div at bounding box center [183, 230] width 10 height 10
click at [183, 234] on input "Edit Student Card" at bounding box center [183, 234] width 1 height 1
checkbox input "true"
click at [182, 272] on label "Edit Notes" at bounding box center [204, 265] width 53 height 14
click at [183, 271] on input "Edit Notes" at bounding box center [183, 270] width 1 height 1
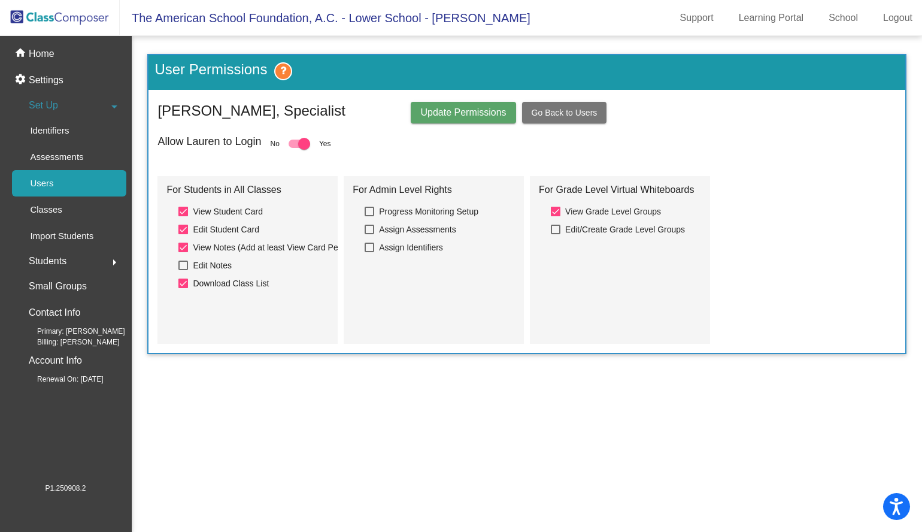
checkbox input "true"
click at [458, 116] on span "Update Permissions" at bounding box center [463, 112] width 86 height 10
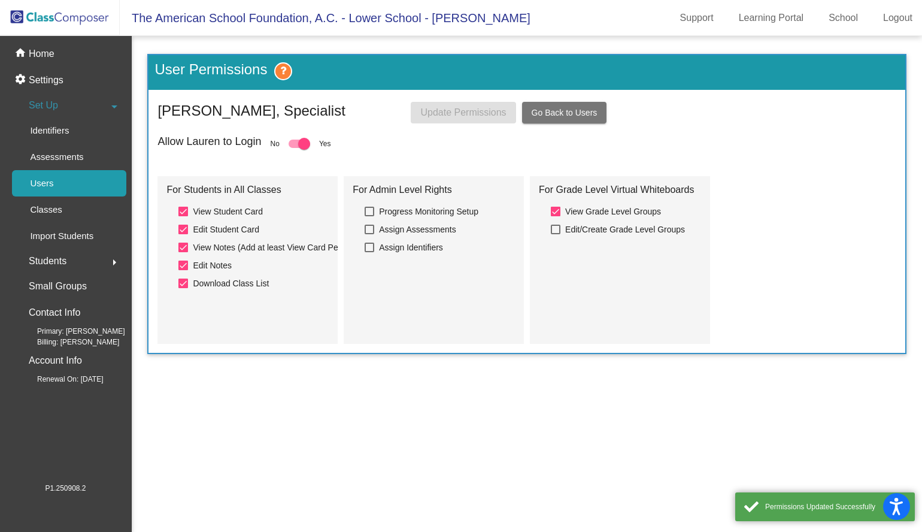
click at [546, 108] on button "Go Back to Users" at bounding box center [564, 113] width 85 height 22
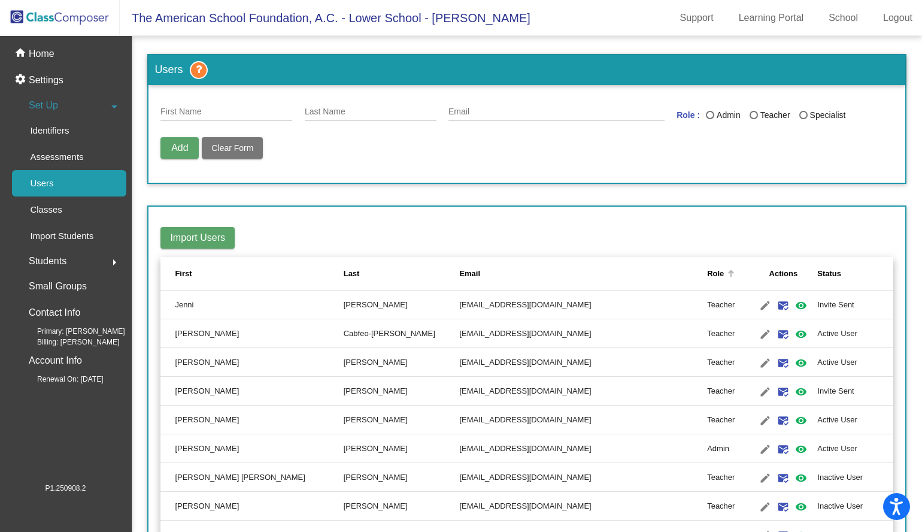
click at [707, 274] on div "Role" at bounding box center [715, 274] width 17 height 12
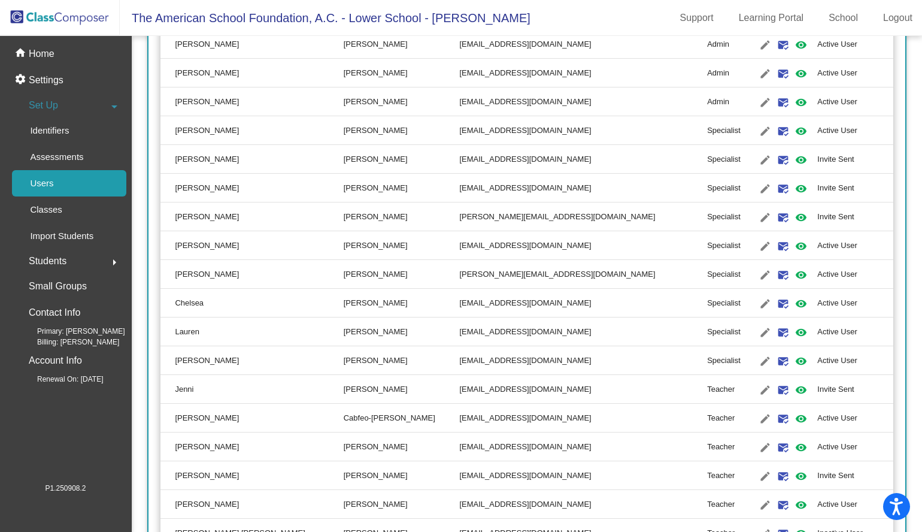
scroll to position [554, 0]
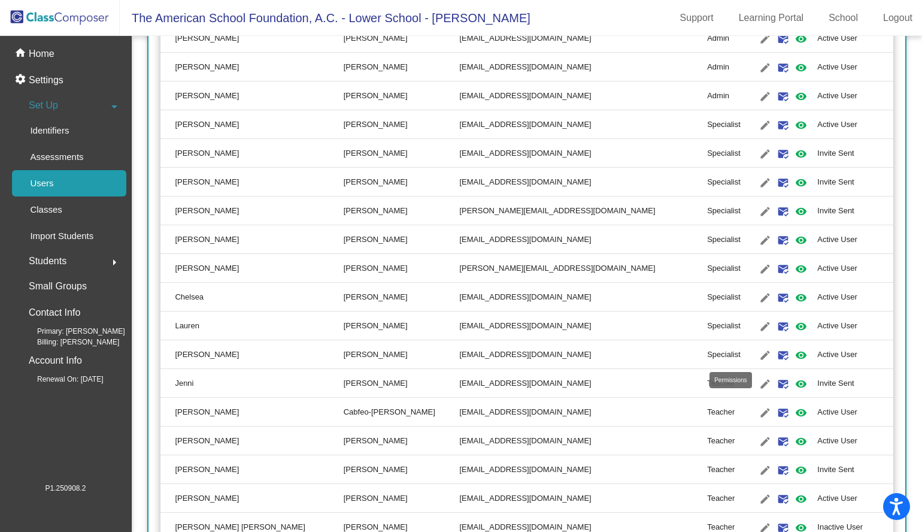
click at [794, 357] on mat-icon "visibility" at bounding box center [801, 355] width 14 height 14
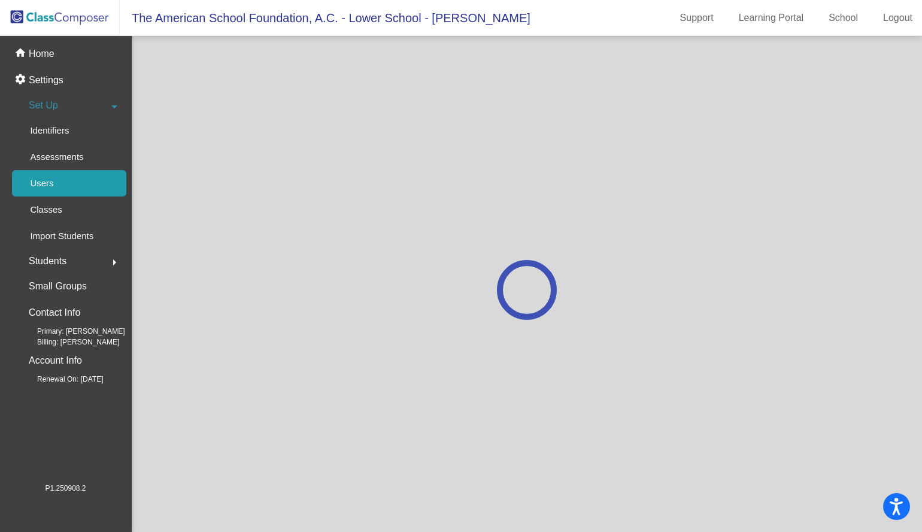
scroll to position [0, 0]
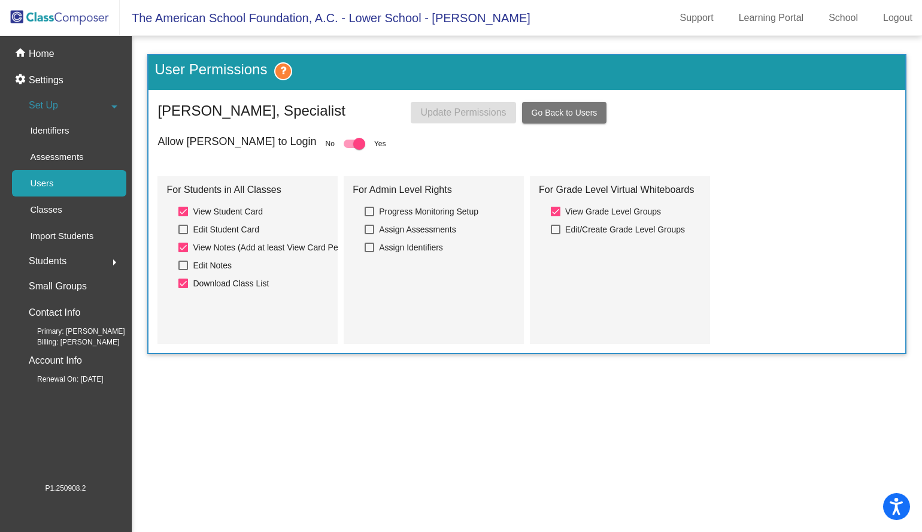
click at [183, 229] on div at bounding box center [183, 230] width 10 height 10
click at [183, 234] on input "Edit Student Card" at bounding box center [183, 234] width 1 height 1
checkbox input "true"
click at [184, 271] on label "Edit Notes" at bounding box center [204, 265] width 53 height 14
click at [183, 271] on input "Edit Notes" at bounding box center [183, 270] width 1 height 1
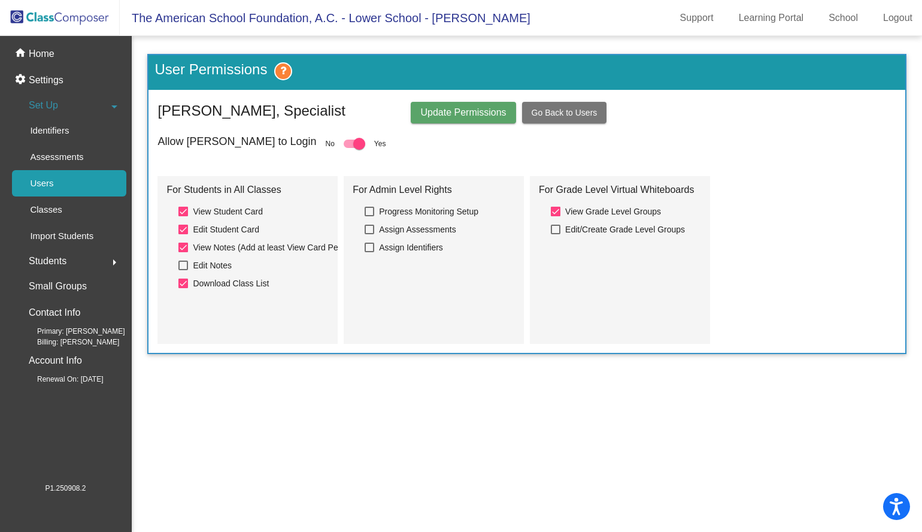
checkbox input "true"
click at [473, 116] on span "Update Permissions" at bounding box center [463, 112] width 86 height 10
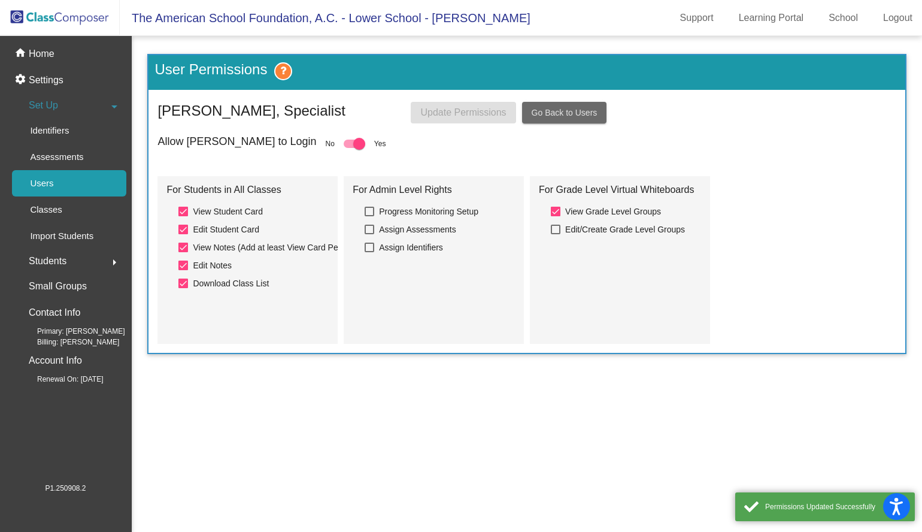
click at [568, 115] on span "Go Back to Users" at bounding box center [565, 113] width 66 height 10
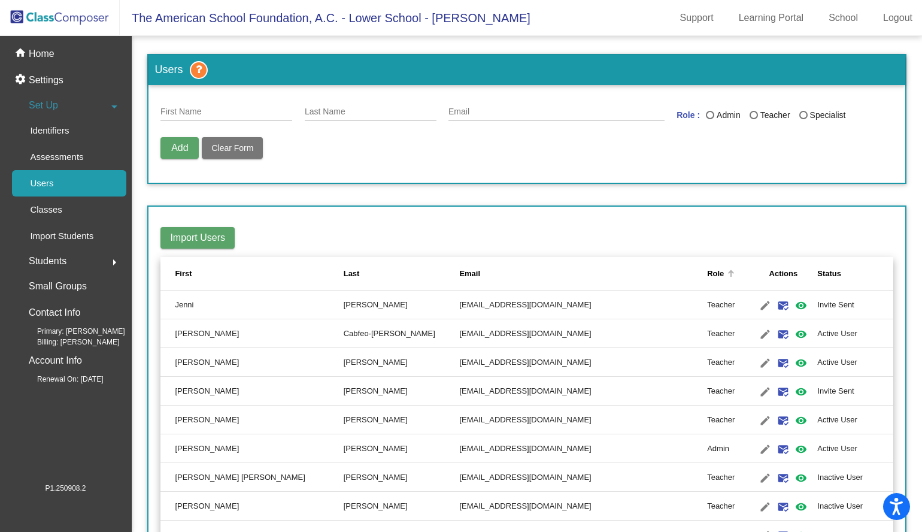
click at [707, 277] on div "Role" at bounding box center [715, 274] width 17 height 12
